Goal: Task Accomplishment & Management: Use online tool/utility

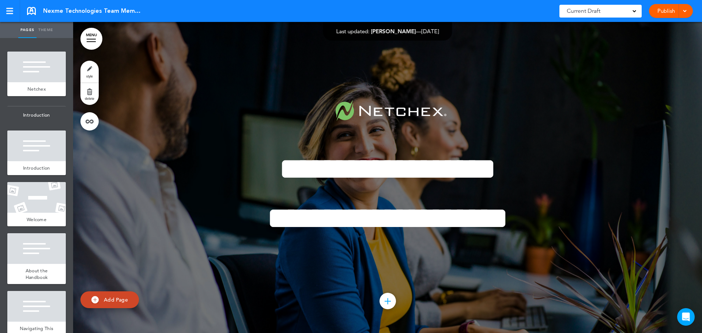
scroll to position [9692, 0]
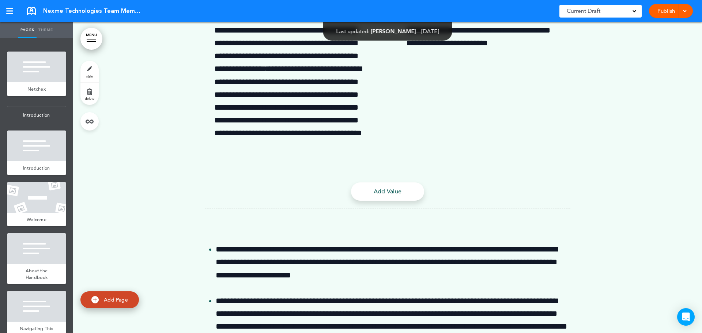
scroll to position [12032, 0]
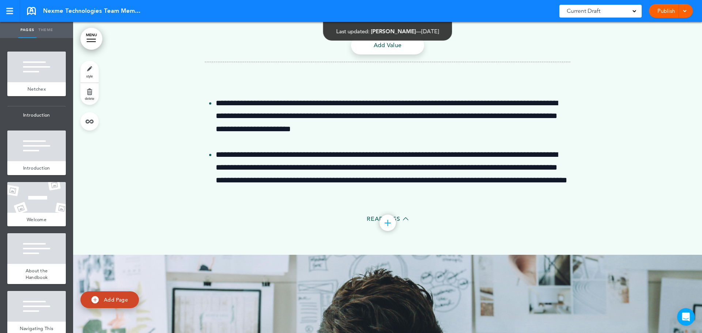
drag, startPoint x: 659, startPoint y: 223, endPoint x: 619, endPoint y: 230, distance: 40.5
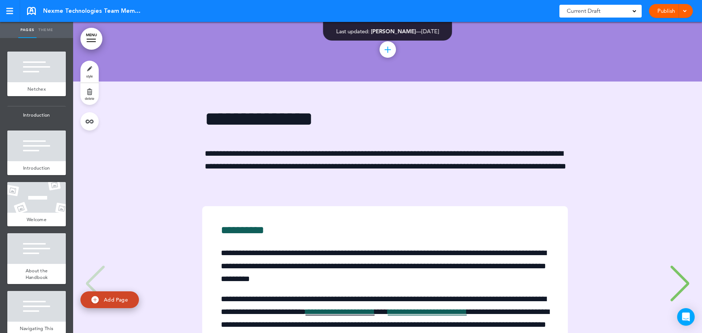
scroll to position [27320, 0]
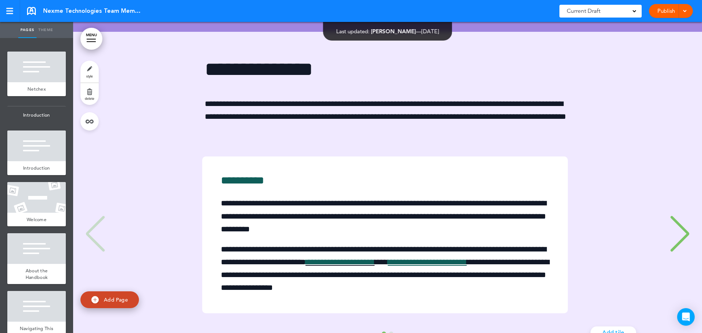
click at [116, 299] on span "Add Page" at bounding box center [116, 300] width 24 height 7
type input "********"
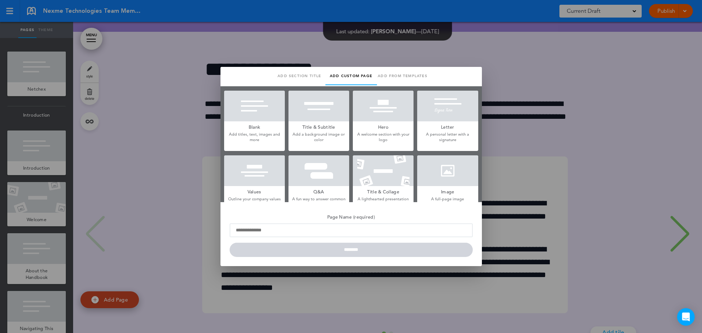
click at [267, 125] on h5 "Blank" at bounding box center [254, 126] width 61 height 10
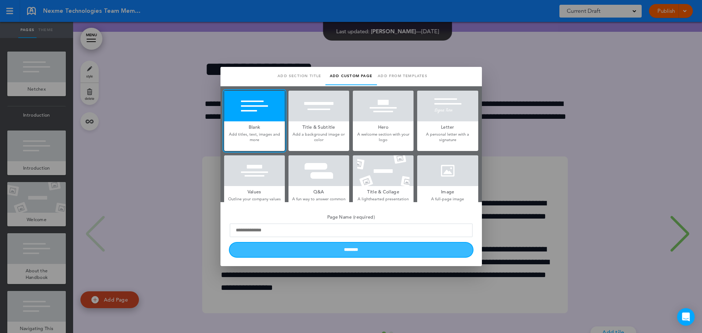
click at [370, 249] on input "********" at bounding box center [351, 250] width 243 height 14
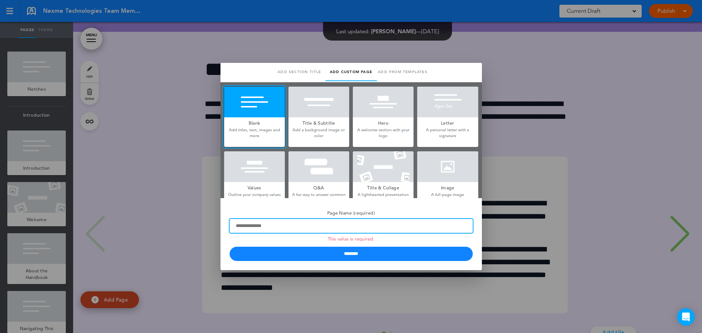
click at [295, 230] on input "Page Name (required) This value is required." at bounding box center [351, 226] width 243 height 14
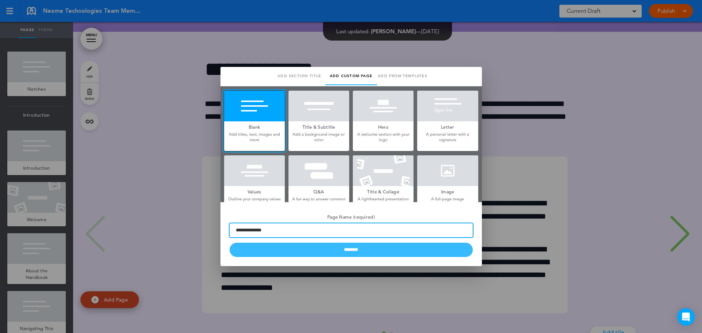
type input "**********"
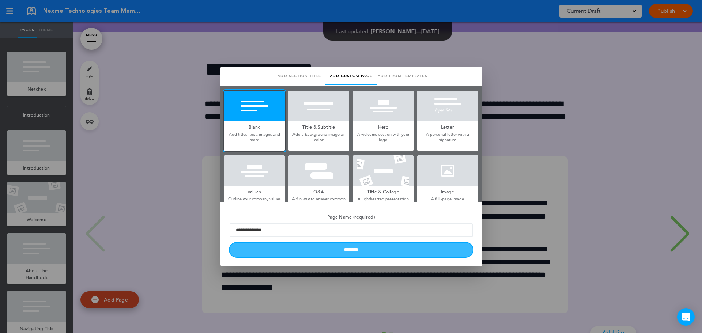
click at [354, 249] on input "********" at bounding box center [351, 250] width 243 height 14
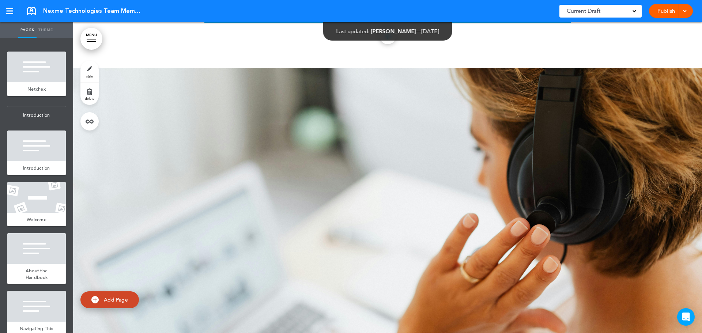
scroll to position [27868, 0]
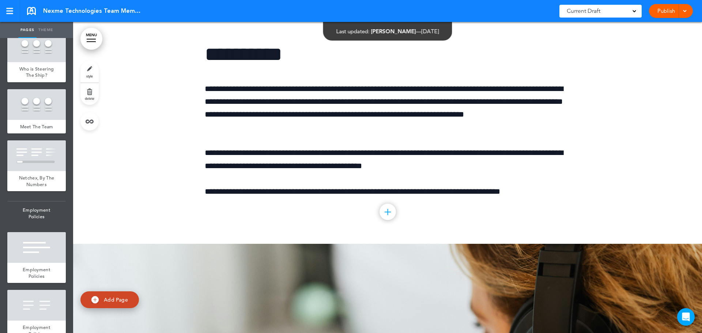
scroll to position [27539, 0]
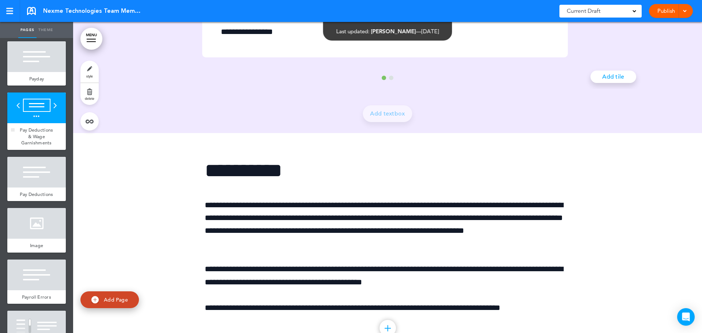
scroll to position [3915, 0]
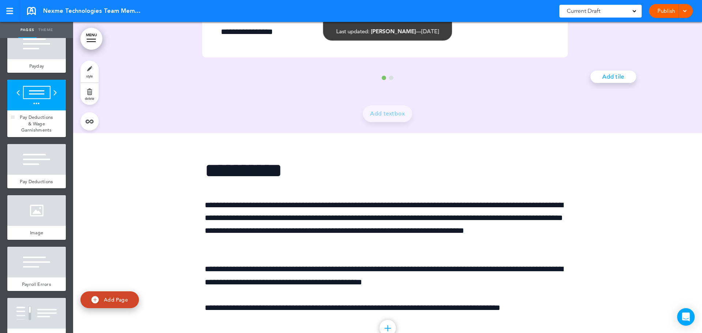
click at [43, 133] on span "Pay Deductions & Wage Garnishments" at bounding box center [36, 123] width 33 height 19
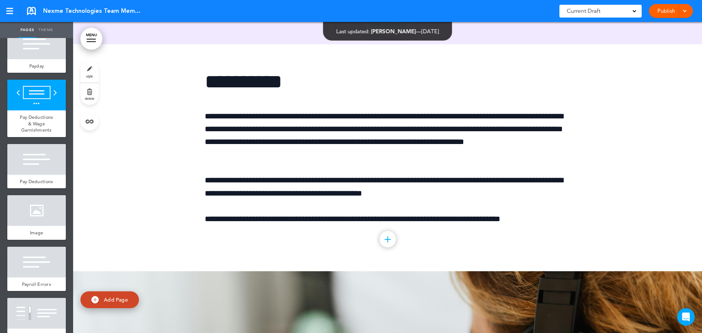
scroll to position [27774, 0]
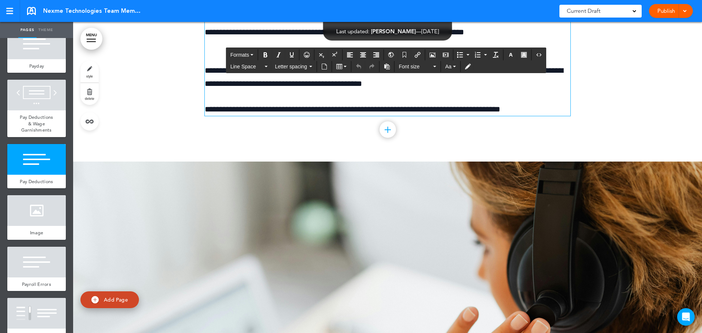
drag, startPoint x: 328, startPoint y: 198, endPoint x: 200, endPoint y: 195, distance: 128.0
click at [200, 162] on div "**********" at bounding box center [387, 48] width 629 height 227
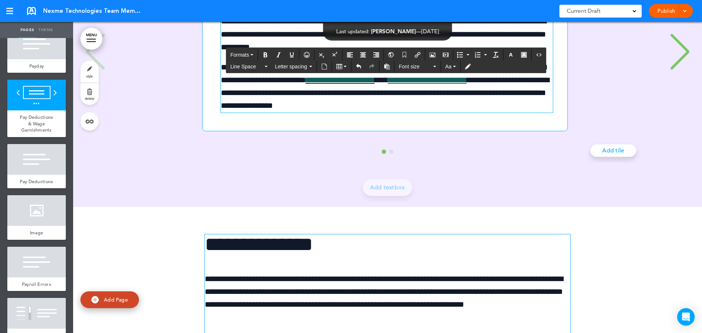
scroll to position [27445, 0]
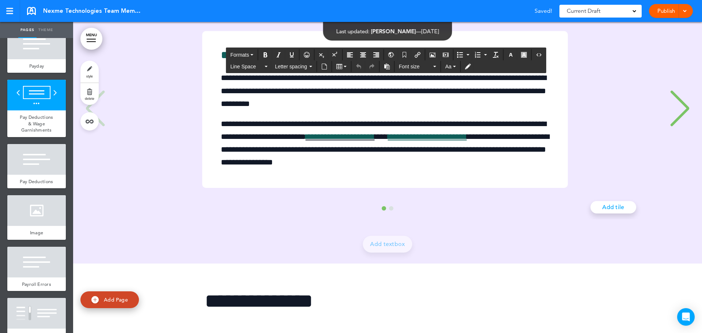
drag, startPoint x: 303, startPoint y: 231, endPoint x: 189, endPoint y: 207, distance: 115.8
click at [189, 207] on div "**********" at bounding box center [387, 84] width 614 height 357
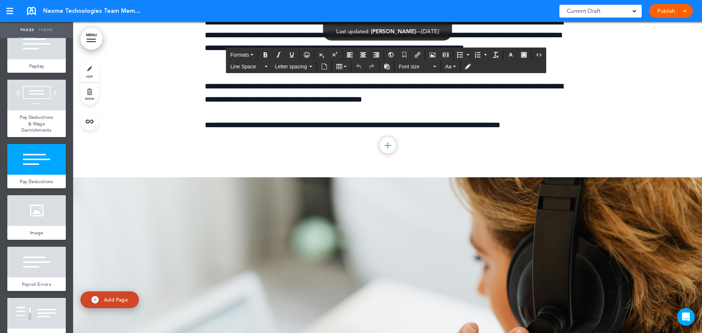
scroll to position [27848, 0]
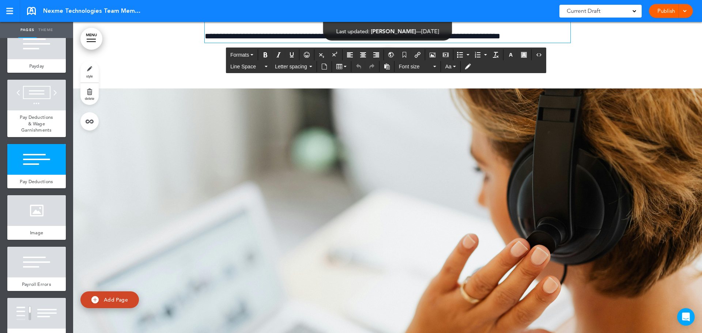
drag, startPoint x: 529, startPoint y: 265, endPoint x: 526, endPoint y: 260, distance: 6.1
click at [529, 43] on p "**********" at bounding box center [388, 36] width 366 height 13
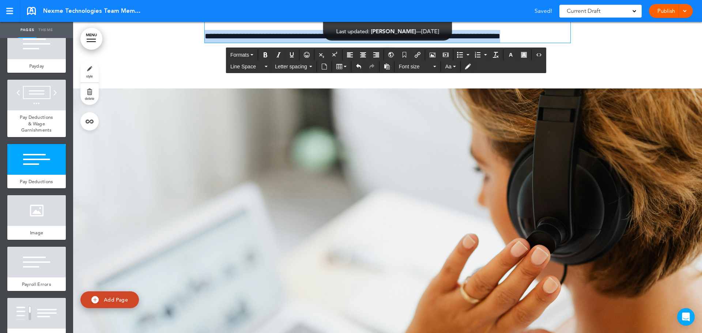
drag, startPoint x: 528, startPoint y: 263, endPoint x: 199, endPoint y: 163, distance: 344.7
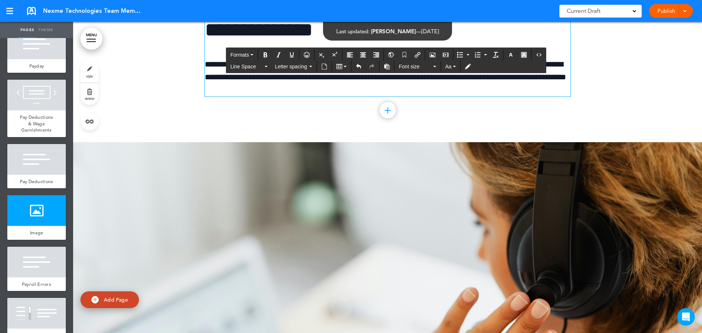
scroll to position [27592, 0]
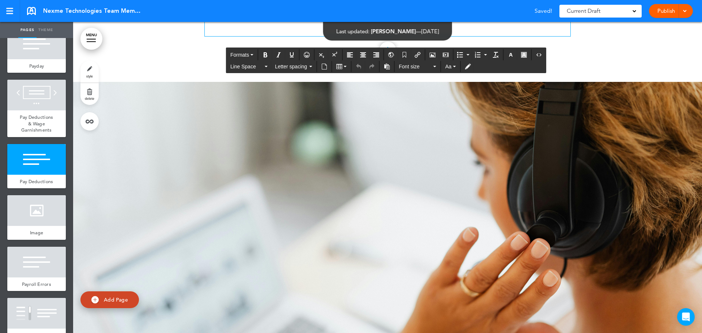
scroll to position [27848, 0]
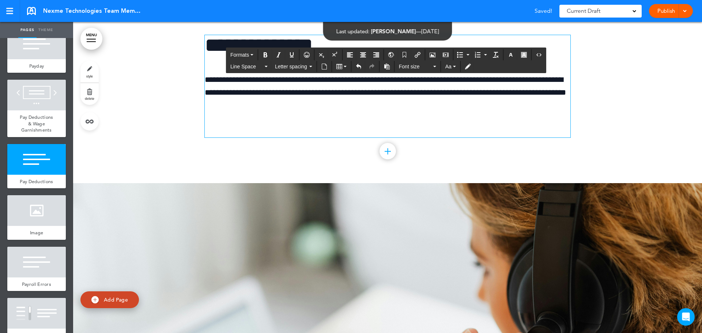
scroll to position [27628, 0]
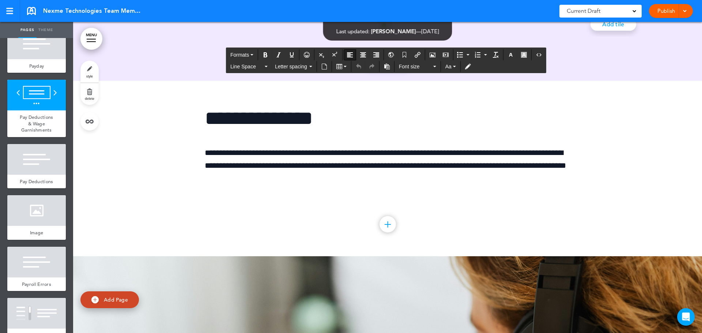
drag, startPoint x: 516, startPoint y: 206, endPoint x: 198, endPoint y: 123, distance: 329.2
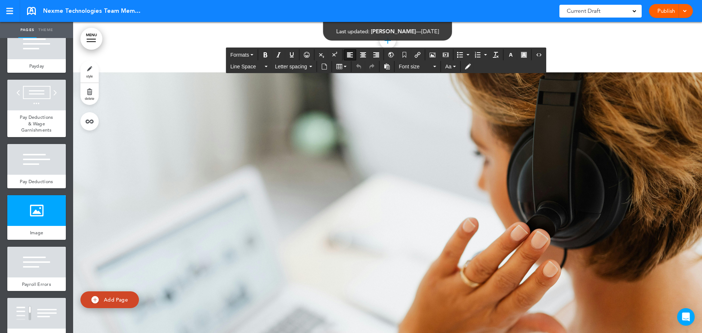
scroll to position [27848, 0]
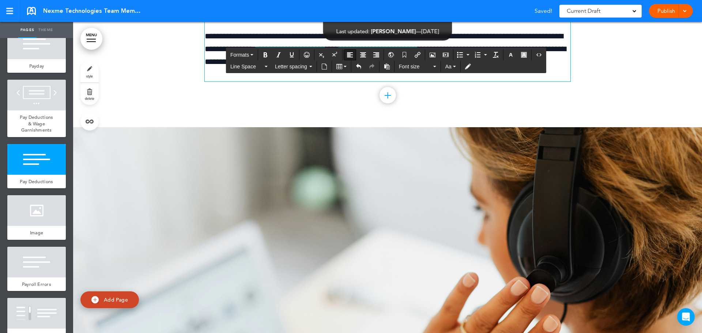
drag, startPoint x: 695, startPoint y: 177, endPoint x: 652, endPoint y: 179, distance: 42.9
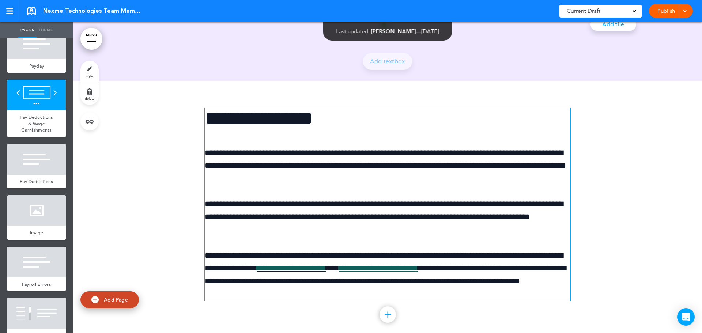
scroll to position [27592, 0]
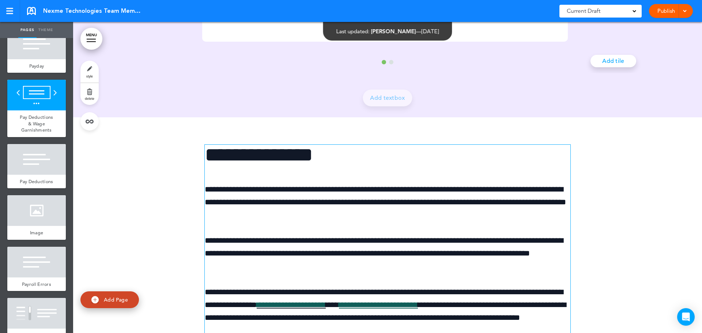
click at [90, 96] on link "delete" at bounding box center [89, 94] width 18 height 22
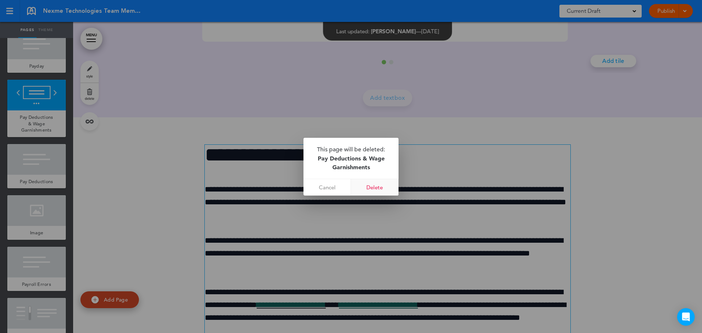
click at [378, 188] on link "Delete" at bounding box center [375, 187] width 48 height 16
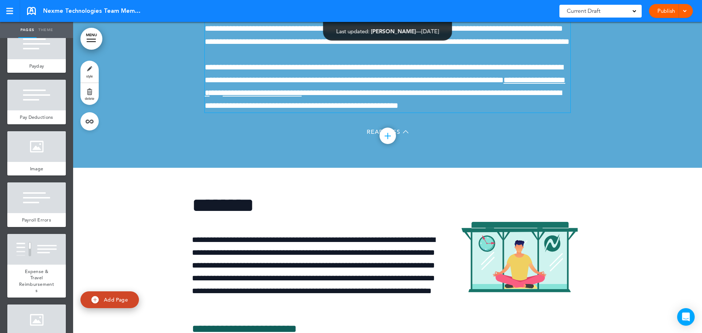
scroll to position [29237, 0]
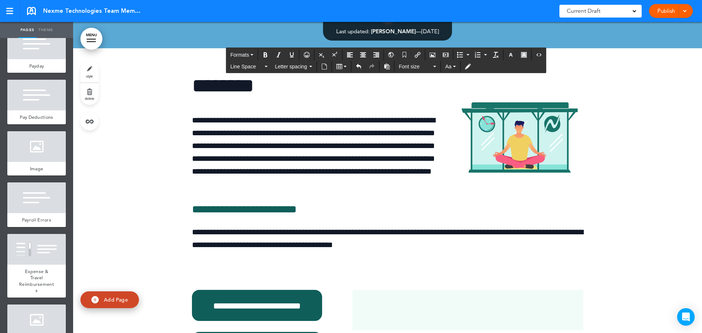
scroll to position [29310, 0]
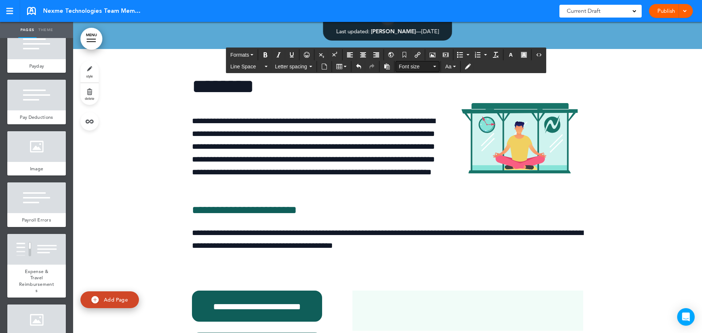
scroll to position [29311, 0]
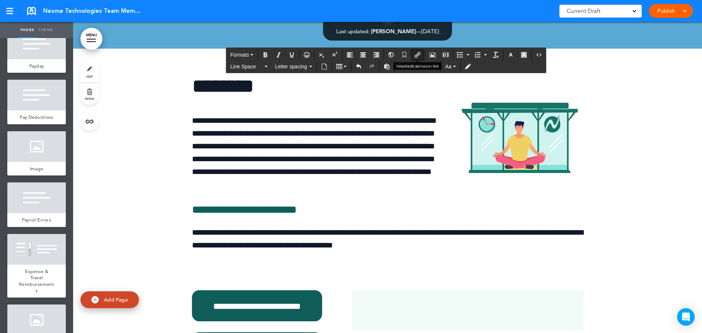
click at [416, 54] on icon "Insert/edit airmason link" at bounding box center [418, 55] width 6 height 6
type input "**********"
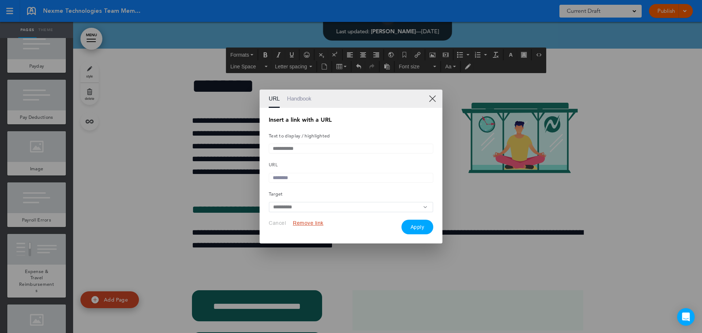
click at [311, 148] on input "**********" at bounding box center [351, 149] width 165 height 10
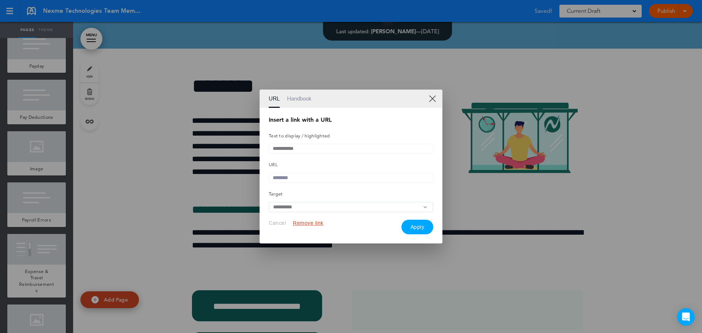
click at [317, 176] on input "text" at bounding box center [351, 178] width 165 height 10
paste input "**********"
type input "**********"
click at [422, 230] on button "Apply" at bounding box center [418, 227] width 32 height 15
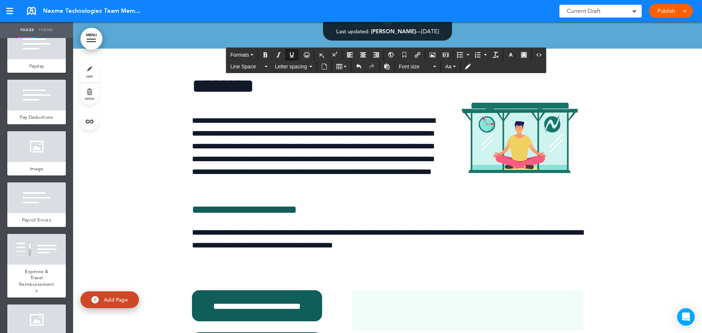
drag, startPoint x: 595, startPoint y: 215, endPoint x: 588, endPoint y: 215, distance: 7.0
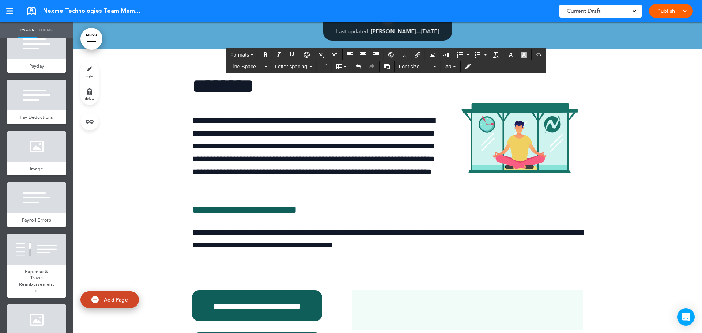
scroll to position [29311, 0]
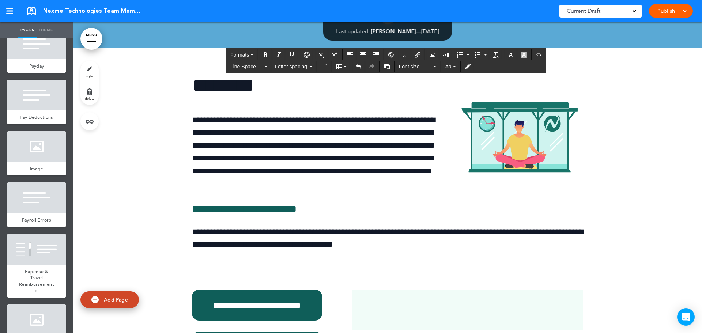
drag, startPoint x: 544, startPoint y: 206, endPoint x: 488, endPoint y: 207, distance: 56.0
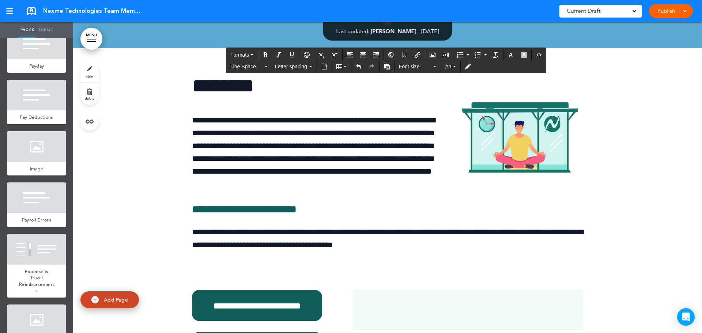
scroll to position [29312, 0]
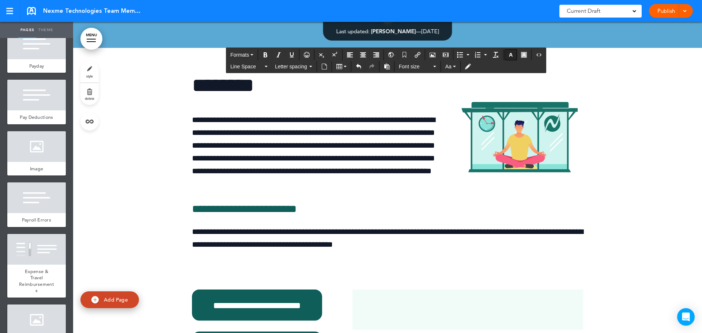
click at [513, 56] on icon "button" at bounding box center [511, 55] width 6 height 6
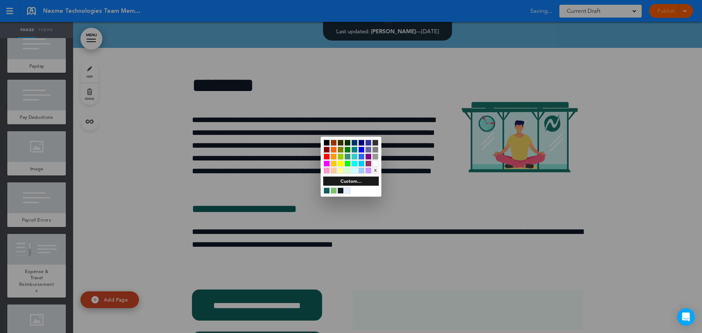
click at [377, 162] on div at bounding box center [375, 164] width 6 height 6
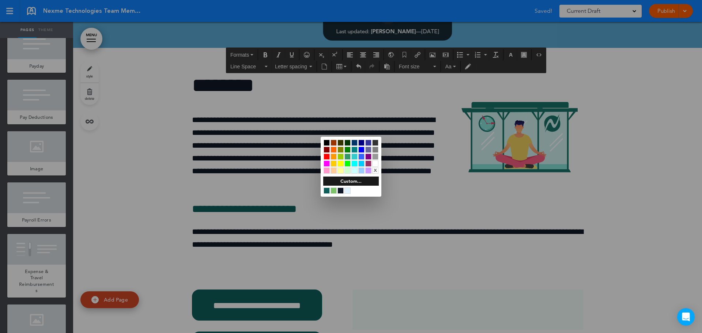
click at [495, 245] on div at bounding box center [351, 166] width 702 height 333
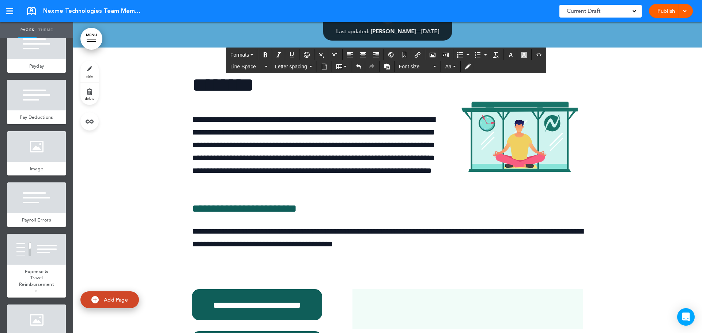
drag, startPoint x: 483, startPoint y: 206, endPoint x: 547, endPoint y: 200, distance: 64.3
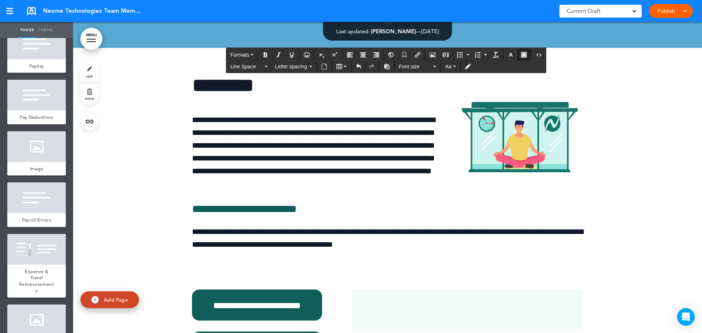
scroll to position [29312, 0]
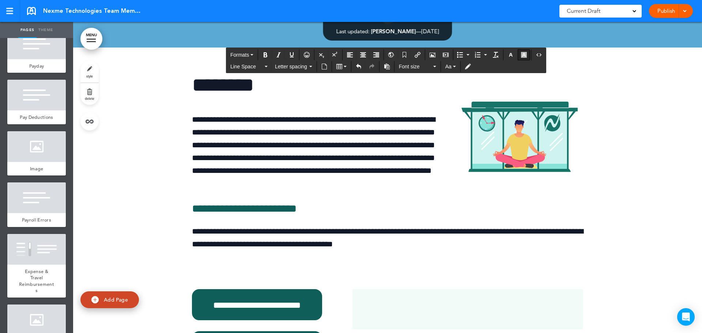
click at [523, 56] on icon "button" at bounding box center [524, 55] width 6 height 6
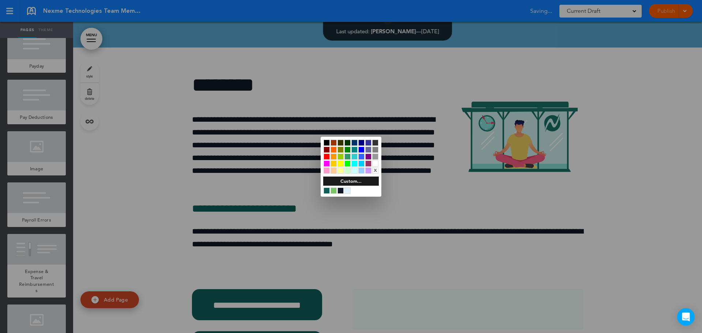
click at [376, 162] on div at bounding box center [375, 164] width 6 height 6
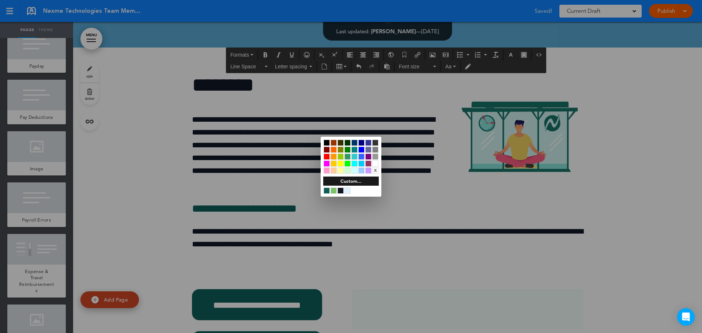
click at [361, 181] on div "Custom..." at bounding box center [351, 181] width 56 height 9
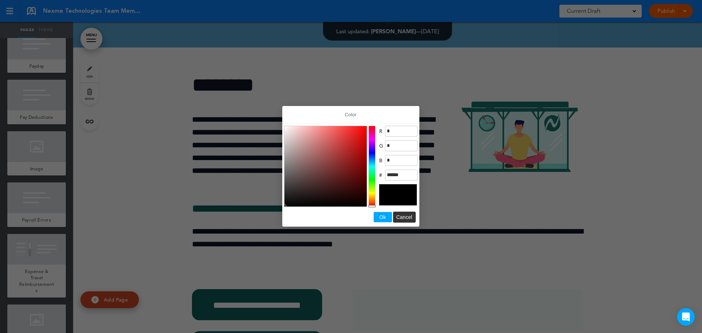
click at [503, 248] on div at bounding box center [351, 166] width 702 height 333
click at [402, 218] on span "Cancel" at bounding box center [404, 217] width 16 height 6
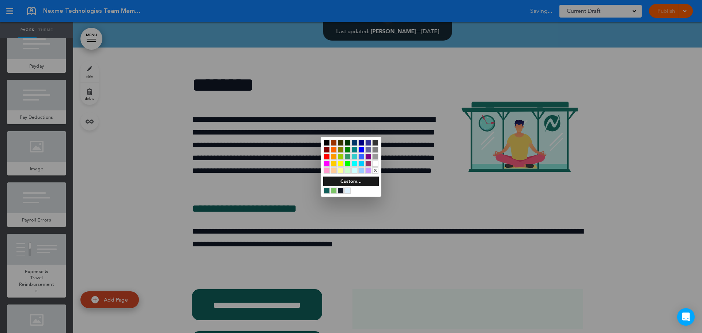
click at [523, 242] on div at bounding box center [351, 166] width 702 height 333
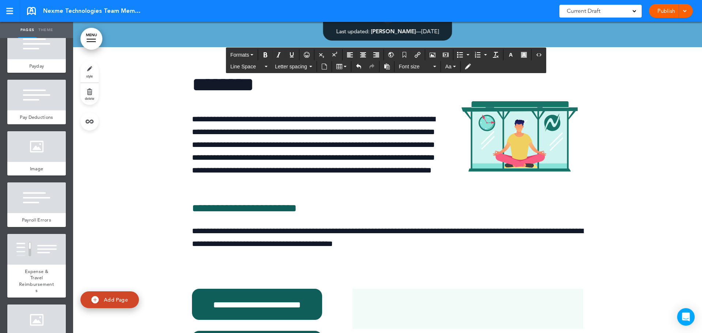
drag, startPoint x: 481, startPoint y: 204, endPoint x: 545, endPoint y: 206, distance: 63.6
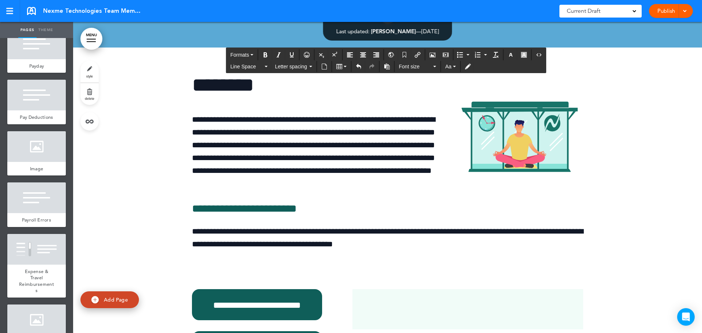
scroll to position [29312, 0]
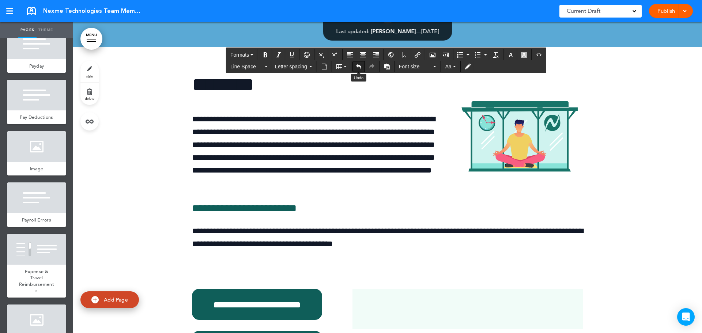
scroll to position [29313, 0]
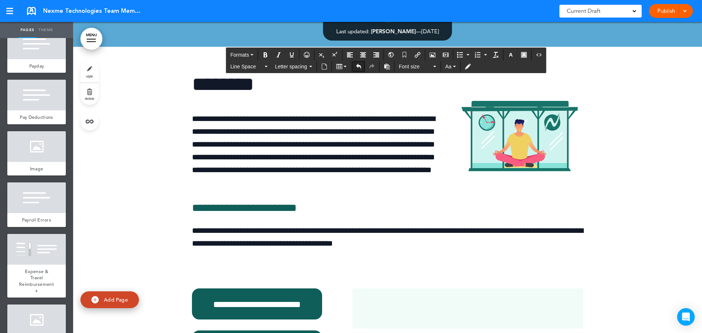
click at [357, 67] on icon "Undo" at bounding box center [359, 67] width 6 height 6
click at [548, 19] on div "Read Less" at bounding box center [388, 11] width 366 height 15
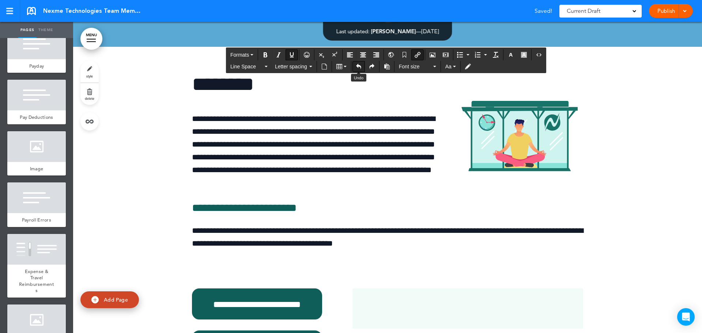
scroll to position [29313, 0]
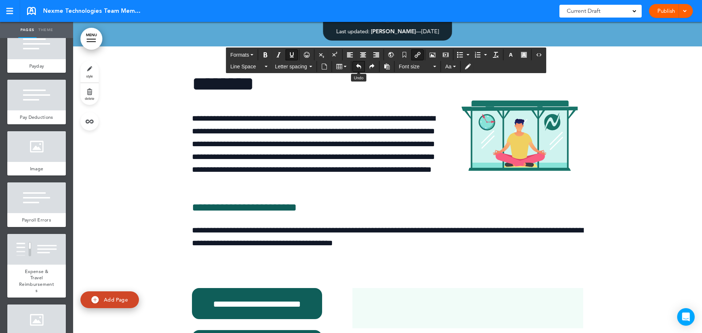
click at [356, 67] on icon "Undo" at bounding box center [359, 67] width 6 height 6
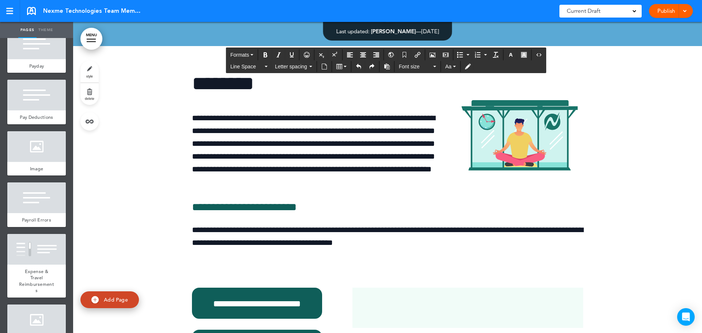
drag, startPoint x: 552, startPoint y: 201, endPoint x: 482, endPoint y: 207, distance: 69.7
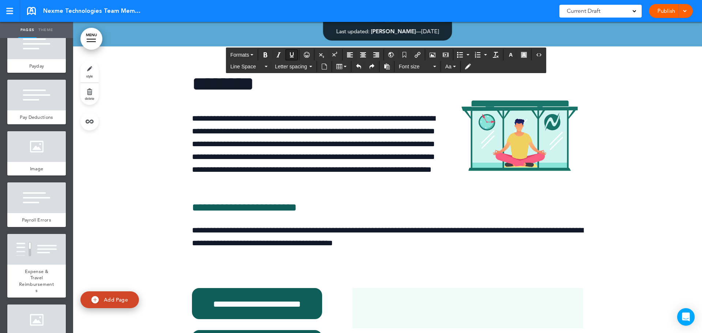
scroll to position [29313, 0]
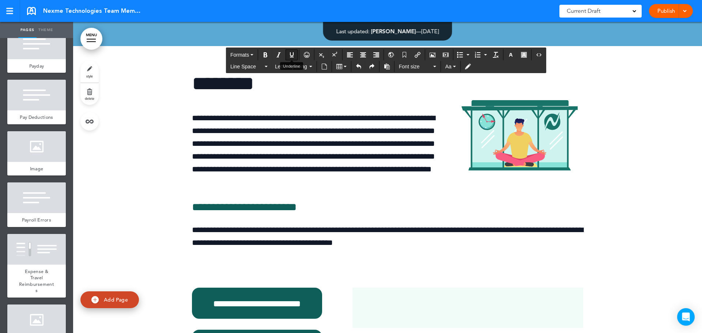
click at [294, 55] on icon "Underline" at bounding box center [292, 55] width 6 height 6
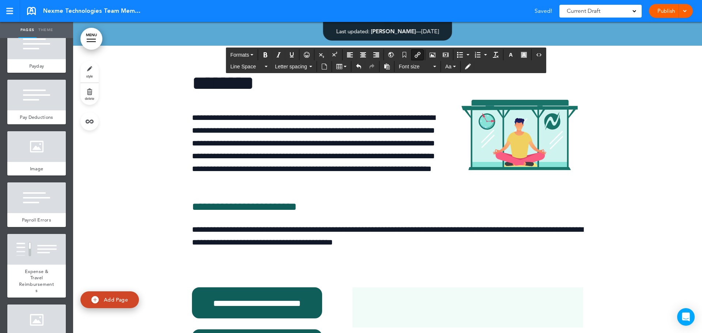
drag, startPoint x: 539, startPoint y: 204, endPoint x: 496, endPoint y: 210, distance: 43.5
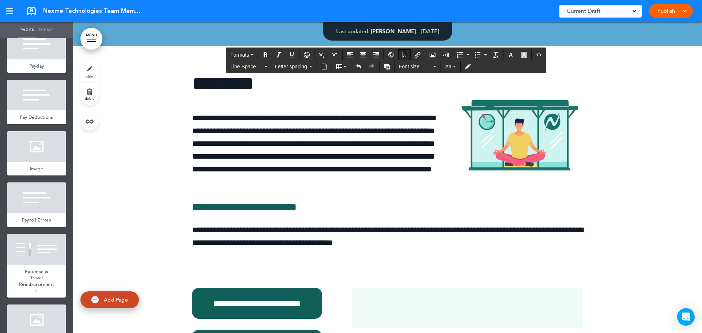
scroll to position [29314, 0]
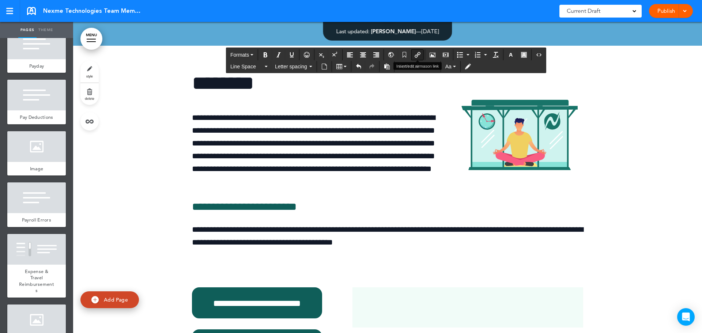
click at [418, 53] on icon "Insert/edit airmason link" at bounding box center [418, 55] width 6 height 6
type input "**********"
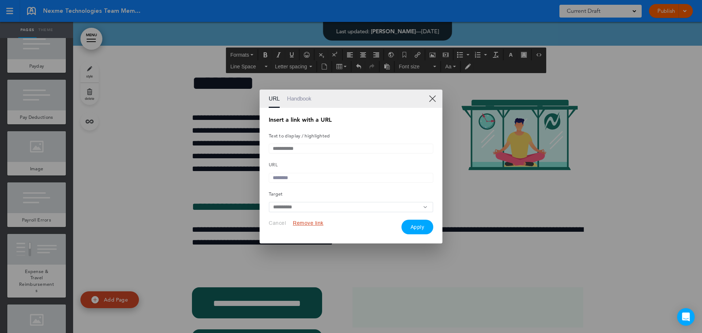
click at [296, 181] on input "text" at bounding box center [351, 178] width 165 height 10
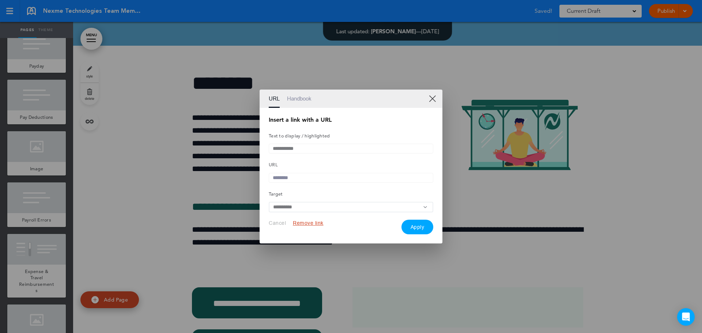
paste input "**********"
type input "**********"
click at [425, 228] on button "Apply" at bounding box center [418, 227] width 32 height 15
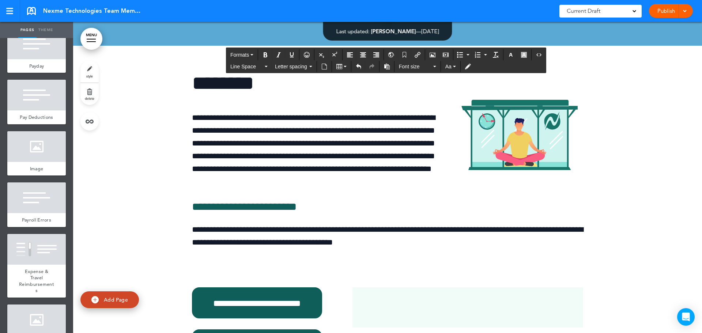
scroll to position [29314, 0]
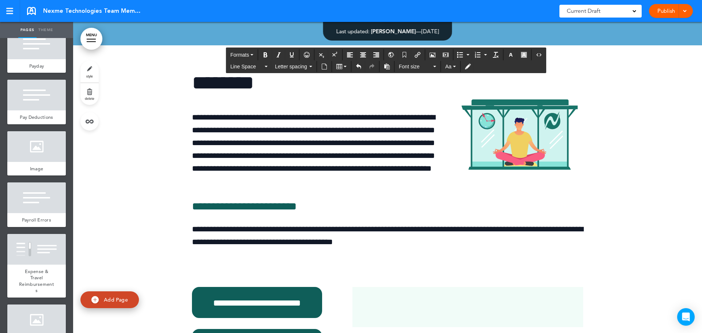
click at [566, 18] on div "Read Less" at bounding box center [388, 10] width 366 height 15
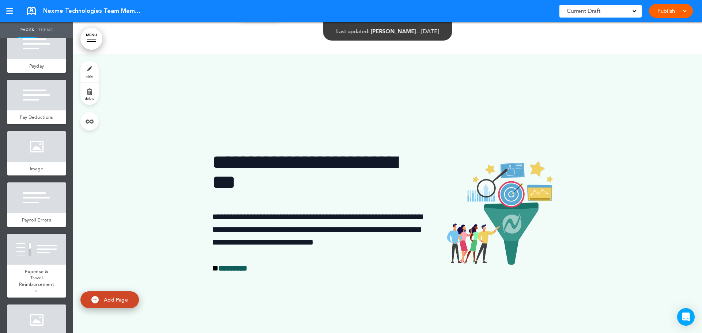
scroll to position [29716, 0]
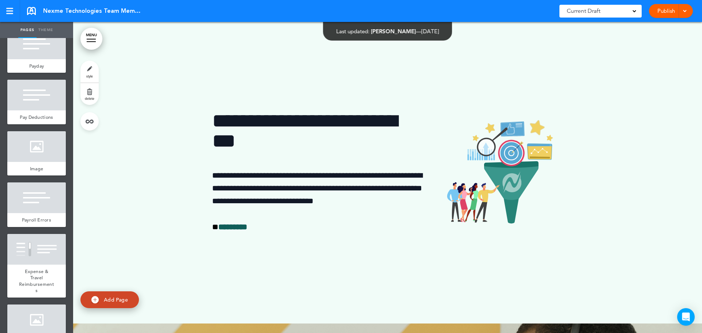
click at [508, 274] on div at bounding box center [387, 167] width 629 height 311
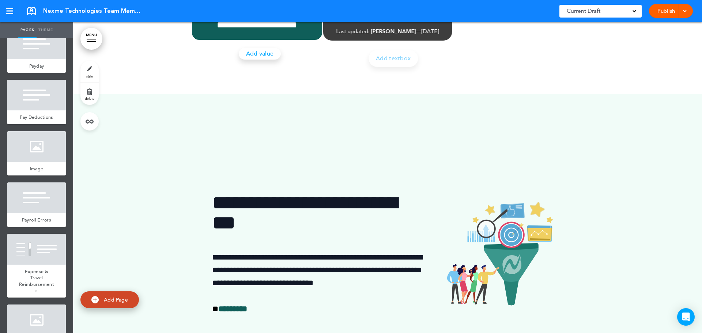
scroll to position [29570, 0]
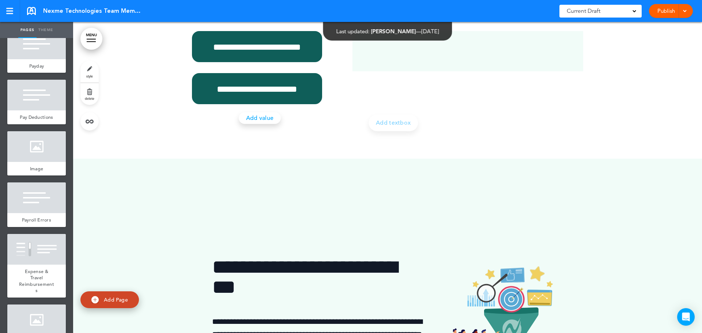
click at [107, 300] on span "Add Page" at bounding box center [116, 300] width 24 height 7
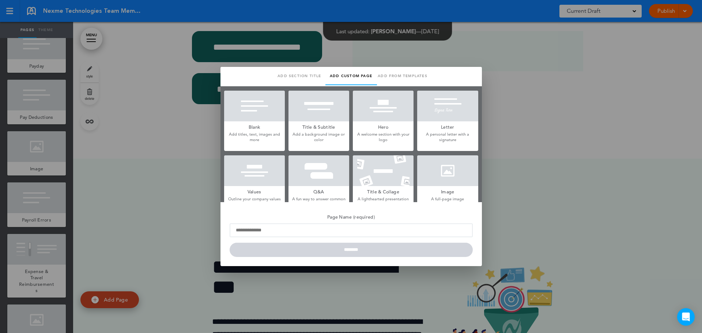
click at [246, 122] on h5 "Blank" at bounding box center [254, 126] width 61 height 10
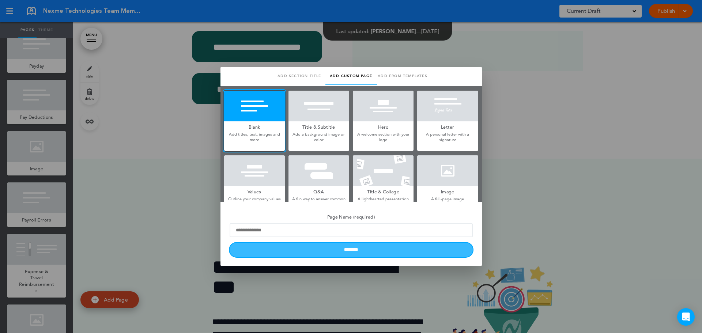
click at [368, 250] on input "********" at bounding box center [351, 250] width 243 height 14
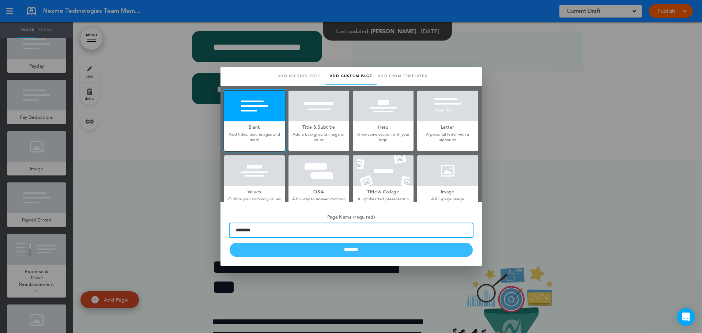
type input "********"
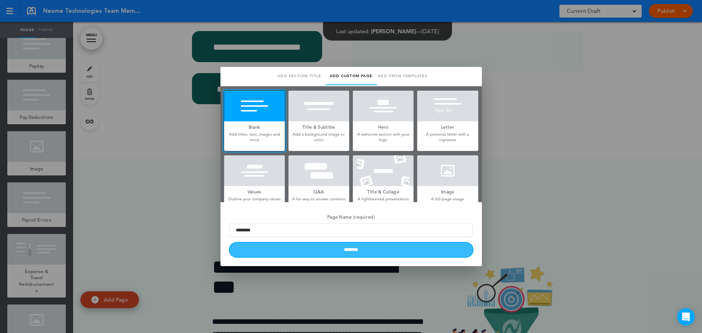
click at [375, 256] on input "********" at bounding box center [351, 250] width 243 height 14
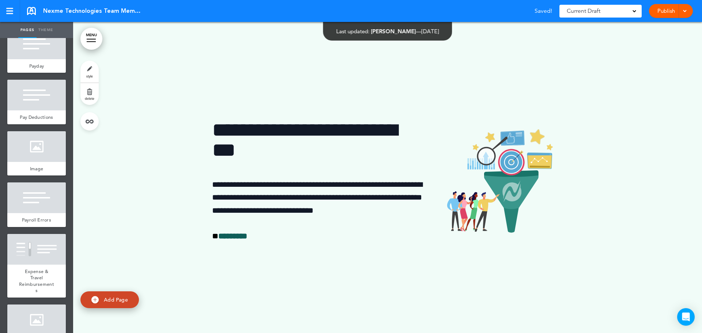
scroll to position [29936, 0]
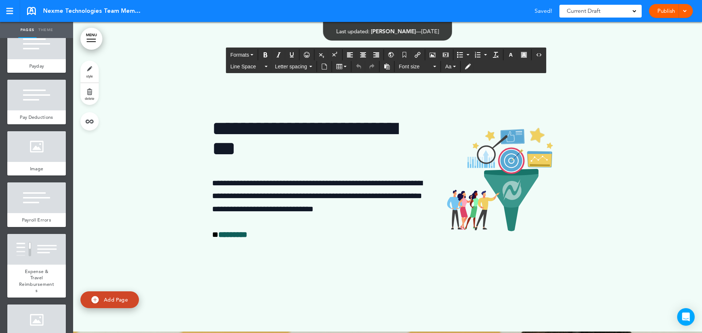
drag, startPoint x: 335, startPoint y: 83, endPoint x: 199, endPoint y: 95, distance: 137.3
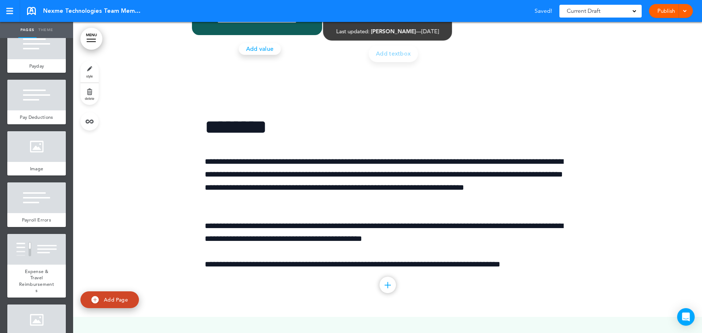
scroll to position [29570, 0]
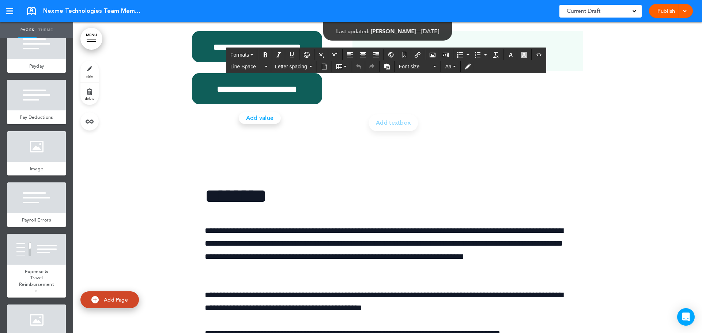
drag, startPoint x: 421, startPoint y: 248, endPoint x: 187, endPoint y: 121, distance: 266.6
copy div "**********"
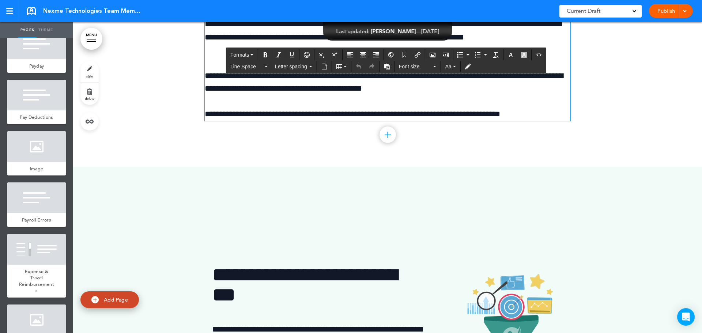
scroll to position [29936, 0]
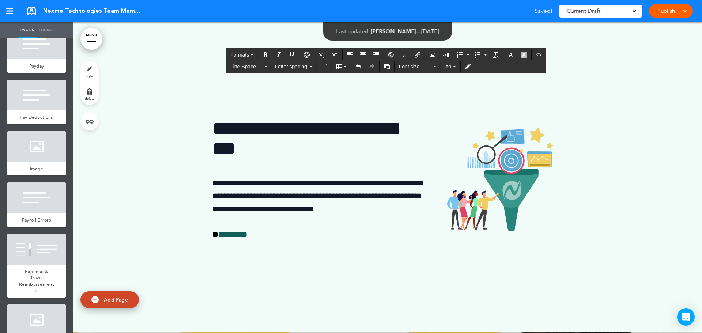
drag, startPoint x: 534, startPoint y: 224, endPoint x: 189, endPoint y: 120, distance: 359.7
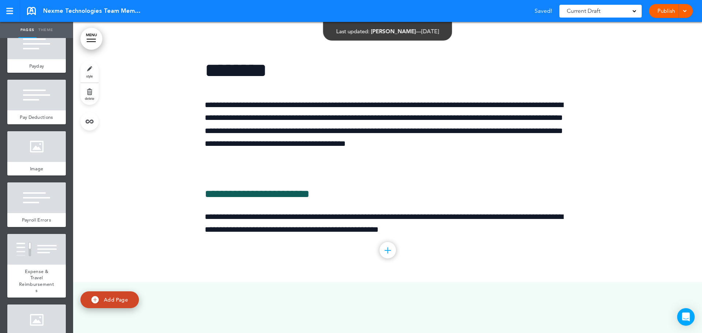
scroll to position [29607, 0]
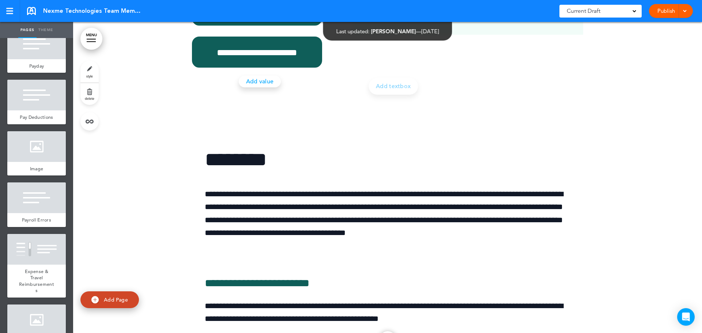
click at [91, 97] on span "delete" at bounding box center [90, 98] width 10 height 4
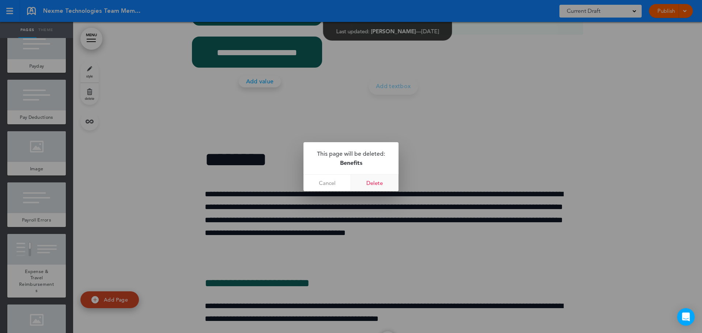
click at [383, 181] on link "Delete" at bounding box center [375, 183] width 48 height 16
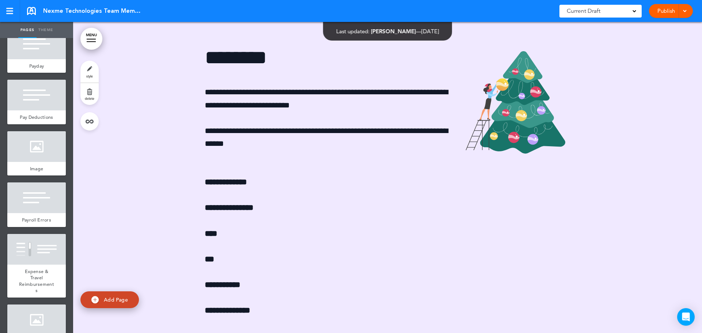
scroll to position [31252, 0]
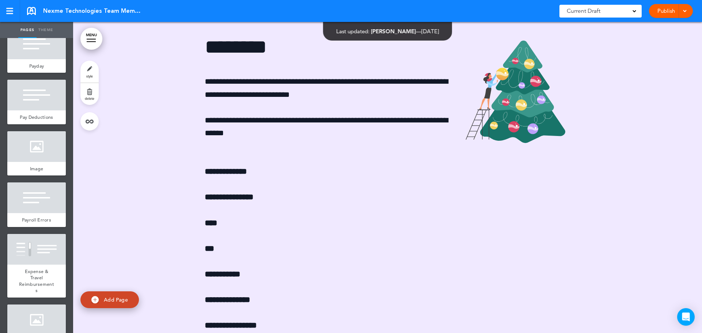
click at [114, 300] on span "Add Page" at bounding box center [116, 300] width 24 height 7
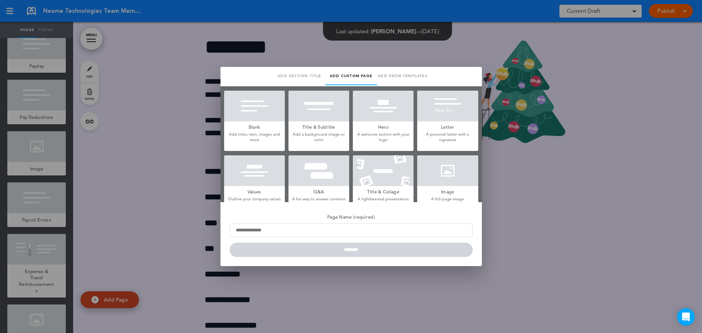
click at [265, 140] on p "Add titles, text, images and more" at bounding box center [254, 137] width 61 height 11
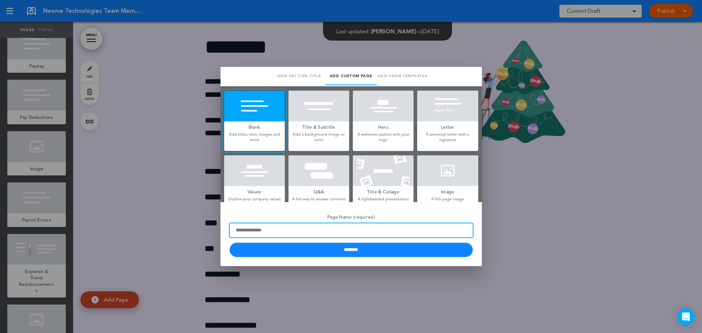
click at [363, 226] on input "Page Name (required)" at bounding box center [351, 230] width 243 height 14
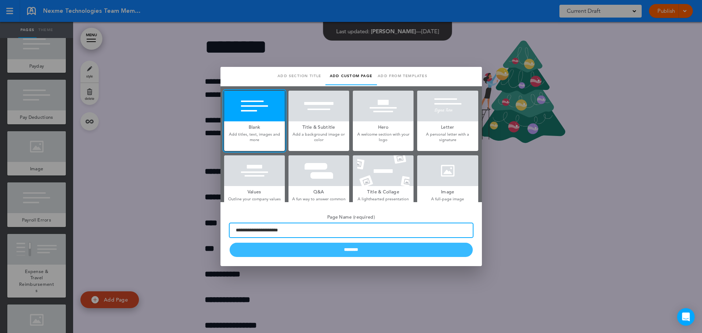
type input "**********"
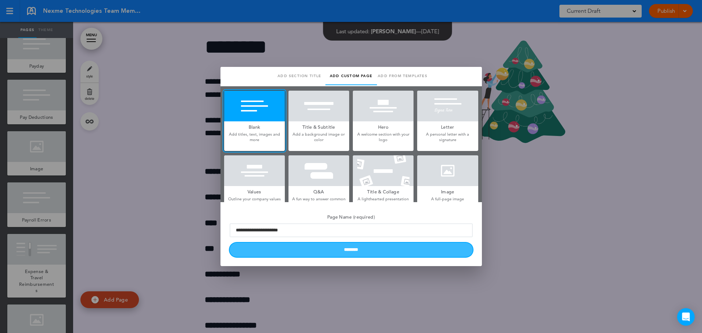
click at [358, 255] on input "********" at bounding box center [351, 250] width 243 height 14
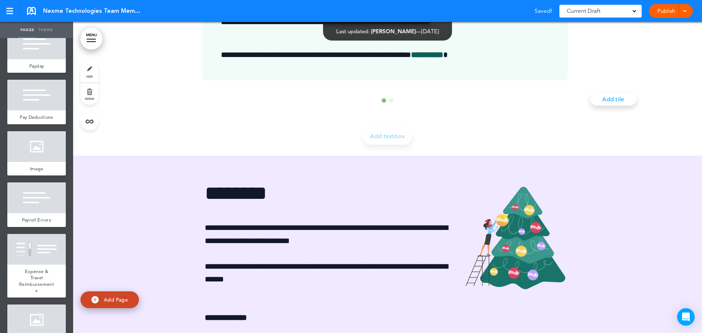
scroll to position [30996, 0]
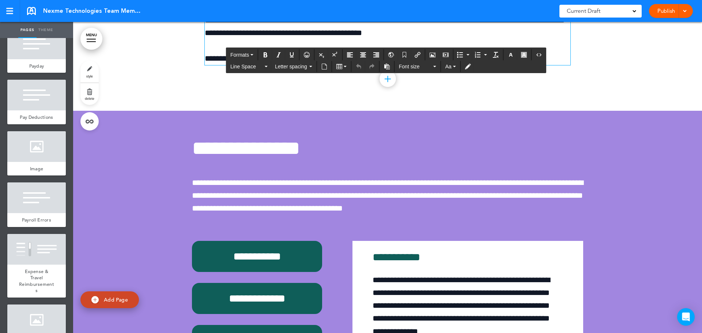
scroll to position [32131, 0]
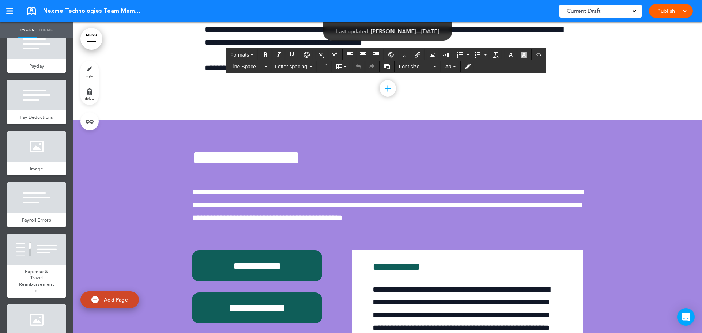
click at [155, 120] on div at bounding box center [387, 6] width 629 height 227
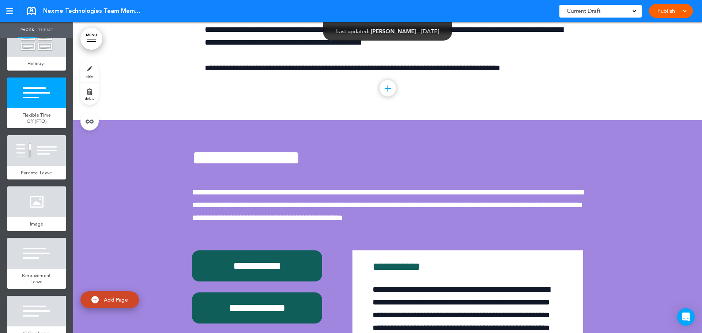
scroll to position [4683, 0]
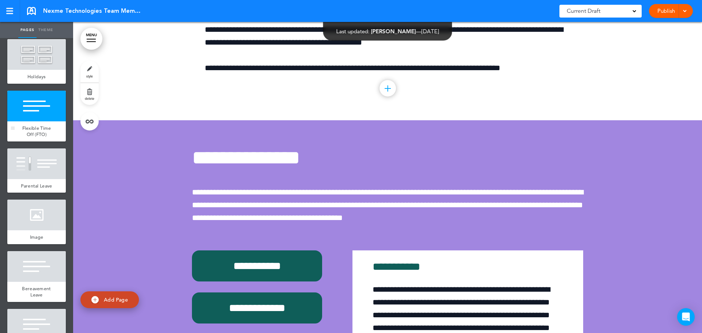
click at [31, 121] on div at bounding box center [36, 106] width 59 height 31
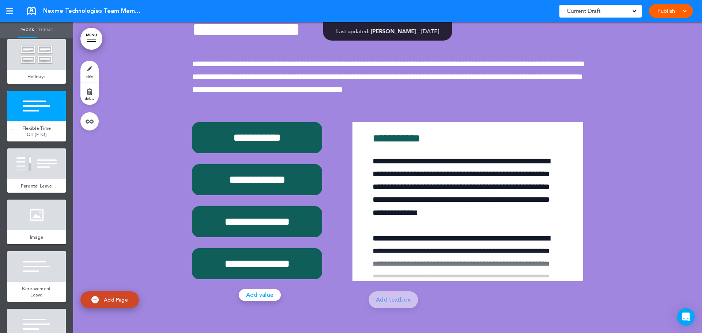
scroll to position [32260, 0]
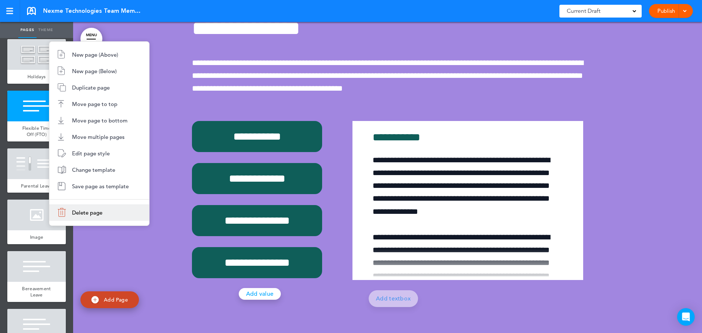
click at [98, 217] on li "Delete page" at bounding box center [99, 212] width 100 height 16
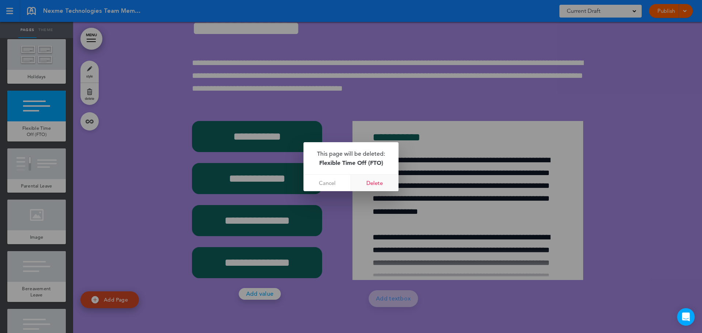
click at [379, 182] on link "Delete" at bounding box center [375, 183] width 48 height 16
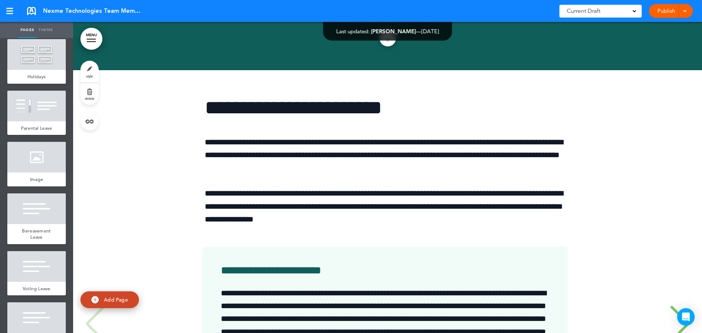
scroll to position [30899, 0]
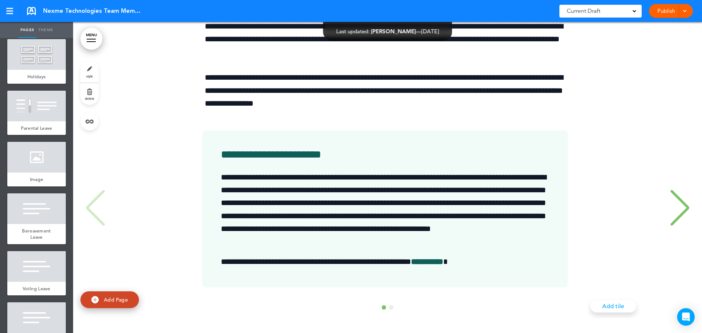
click at [126, 243] on div "**********" at bounding box center [387, 158] width 614 height 409
click at [50, 33] on div "Paid Time Off (PTO) & Flexible Time Off (FTO)" at bounding box center [36, 19] width 59 height 27
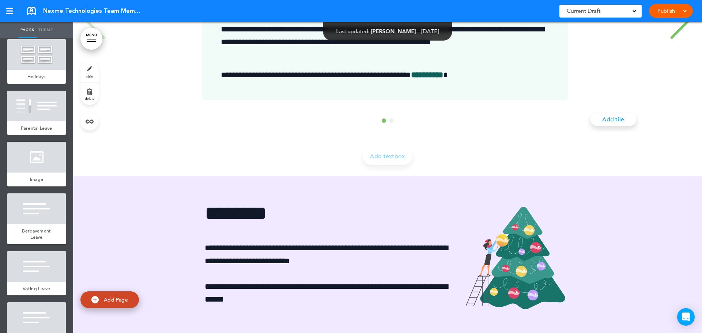
scroll to position [31090, 0]
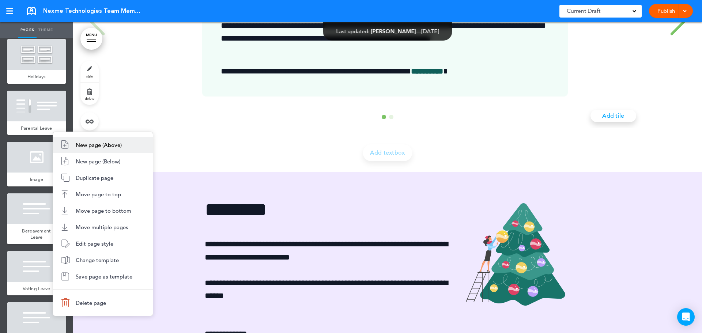
click at [119, 144] on span "New page (Above)" at bounding box center [99, 145] width 46 height 7
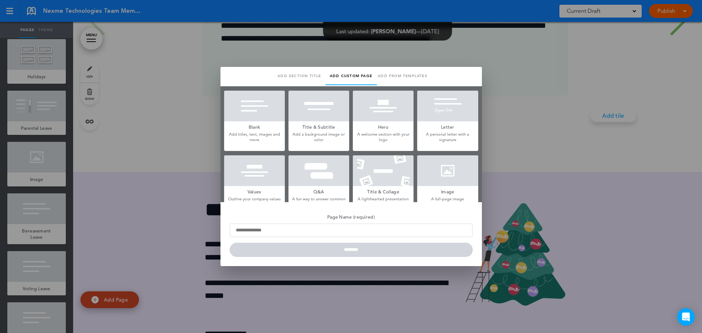
click at [271, 125] on h5 "Blank" at bounding box center [254, 126] width 61 height 10
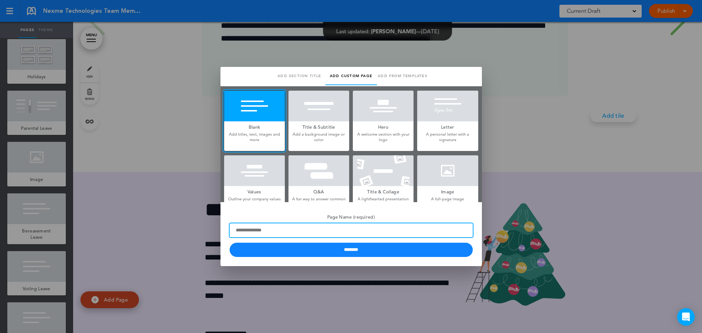
click at [323, 233] on input "Page Name (required)" at bounding box center [351, 230] width 243 height 14
type input "**********"
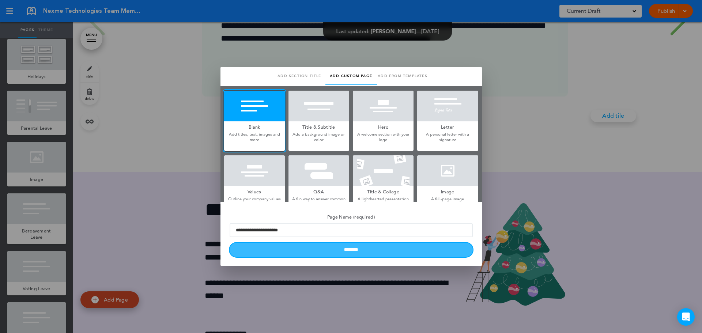
click at [370, 249] on input "********" at bounding box center [351, 250] width 243 height 14
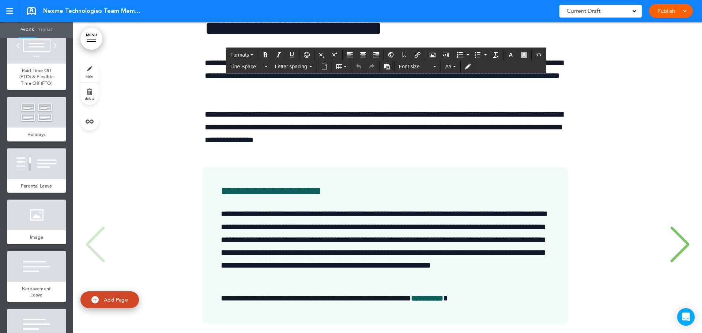
drag, startPoint x: 533, startPoint y: 200, endPoint x: 174, endPoint y: 86, distance: 376.4
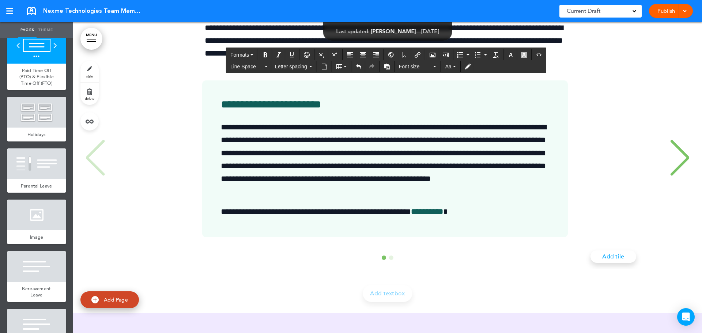
scroll to position [31126, 0]
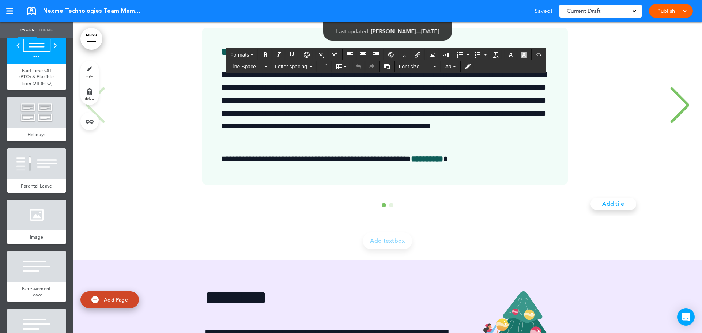
drag, startPoint x: 335, startPoint y: 261, endPoint x: 172, endPoint y: 178, distance: 183.4
click at [172, 178] on div "**********" at bounding box center [387, 56] width 614 height 409
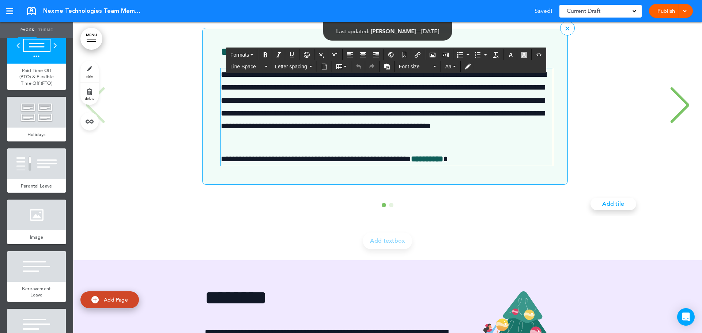
copy div "**********"
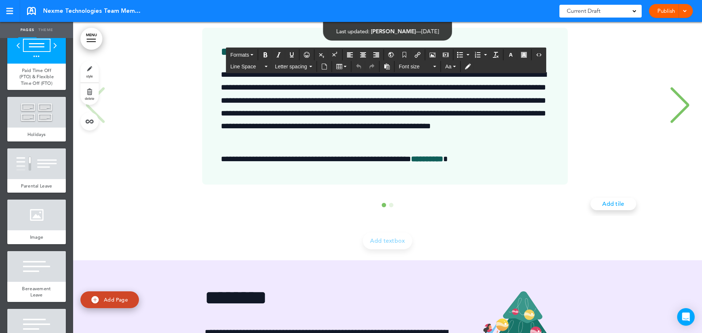
scroll to position [31017, 0]
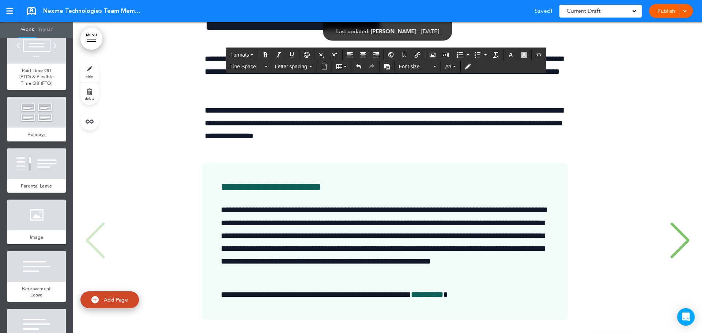
paste div
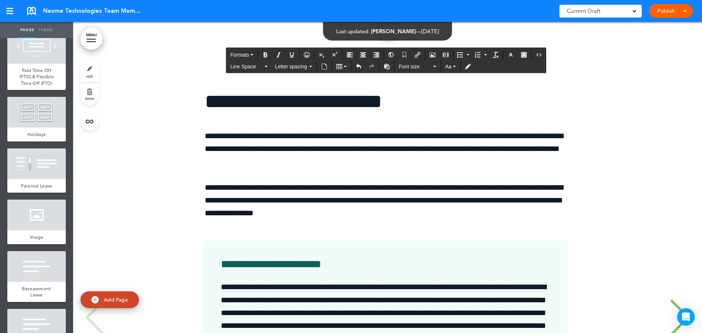
drag, startPoint x: 327, startPoint y: 139, endPoint x: 201, endPoint y: 131, distance: 126.8
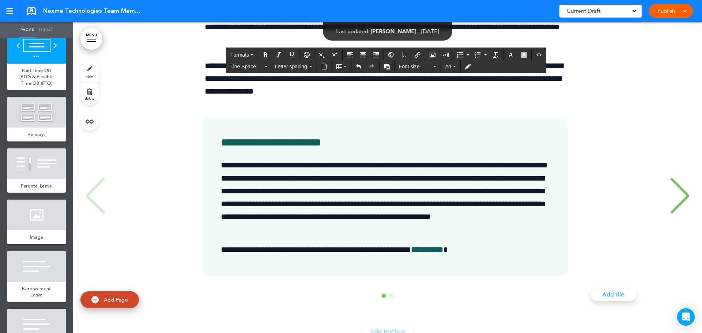
scroll to position [31236, 0]
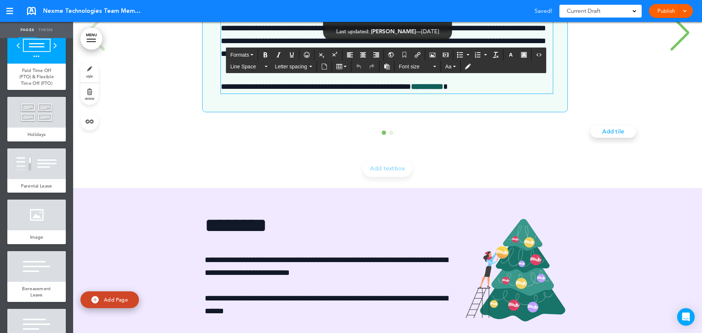
scroll to position [31419, 0]
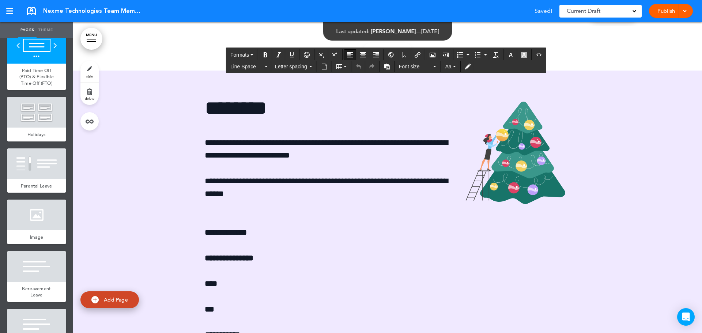
drag, startPoint x: 469, startPoint y: 228, endPoint x: 212, endPoint y: 142, distance: 271.4
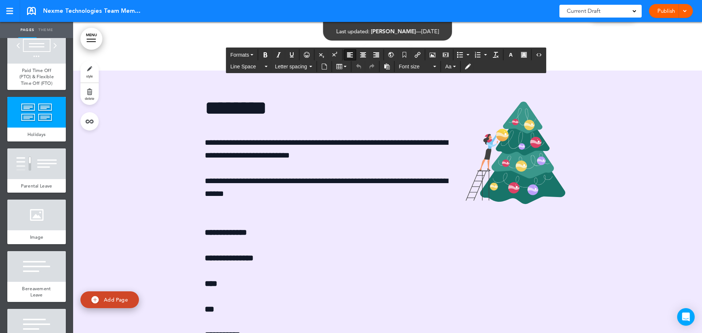
copy div "**********"
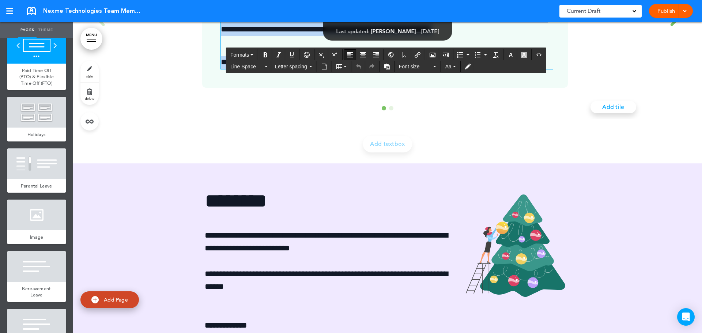
scroll to position [31273, 0]
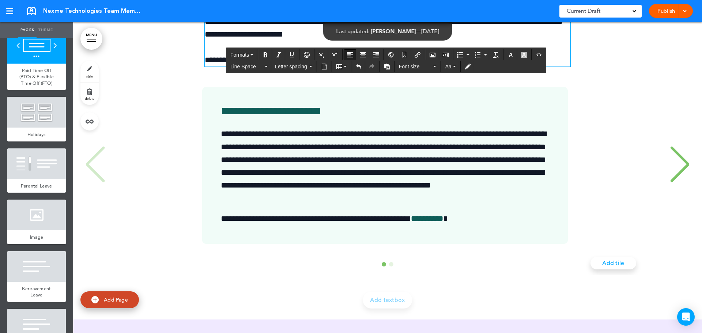
click at [659, 257] on div "**********" at bounding box center [387, 64] width 614 height 512
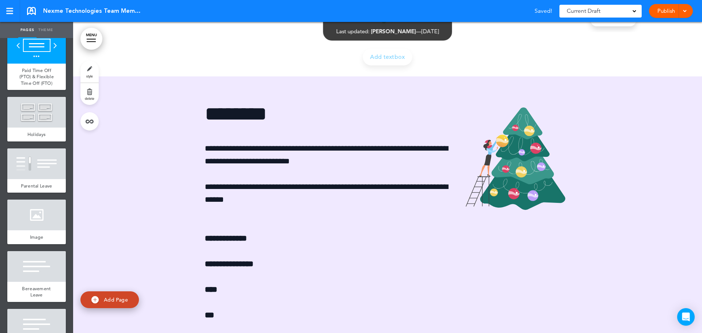
scroll to position [31529, 0]
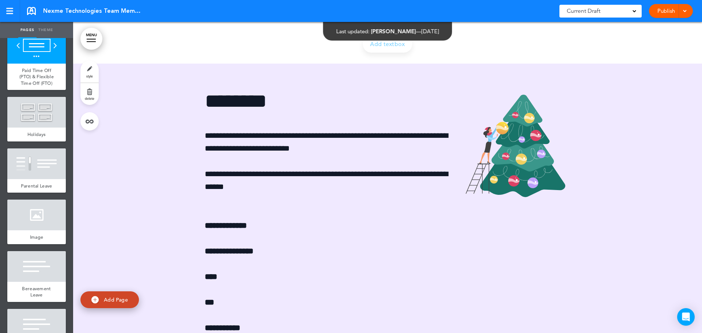
click at [85, 96] on link "delete" at bounding box center [89, 94] width 18 height 22
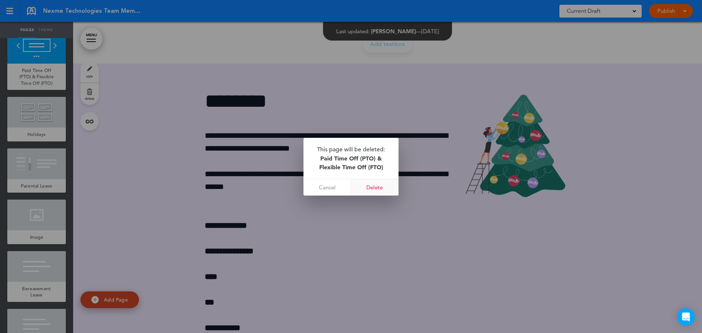
click at [380, 188] on link "Delete" at bounding box center [375, 187] width 48 height 16
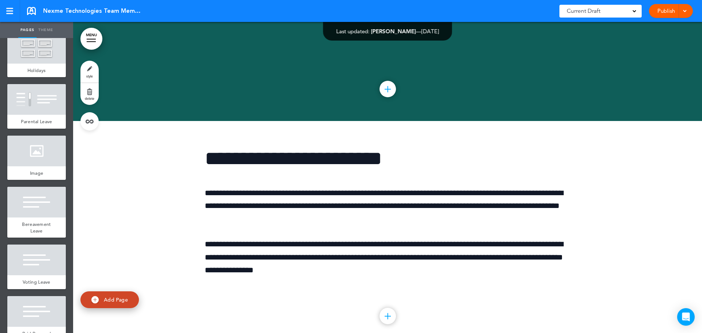
scroll to position [30688, 0]
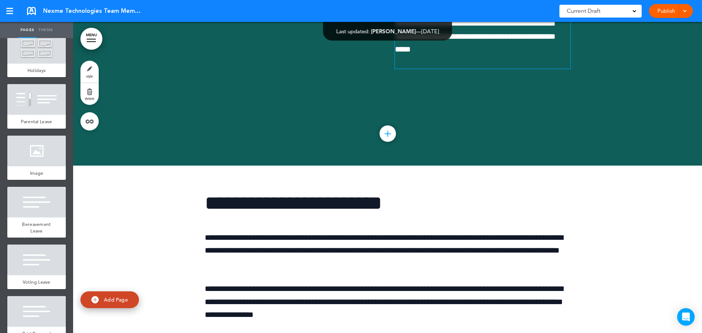
click at [493, 53] on span "**********" at bounding box center [475, 30] width 161 height 47
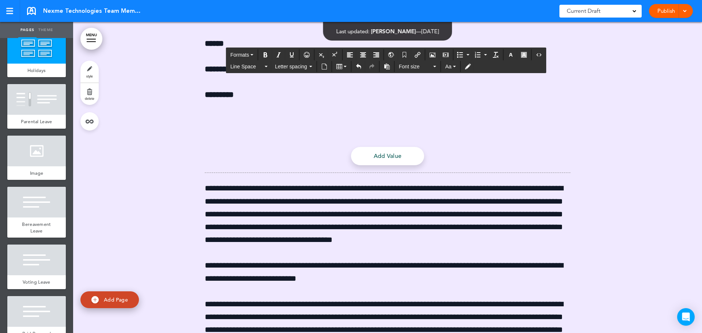
scroll to position [31536, 0]
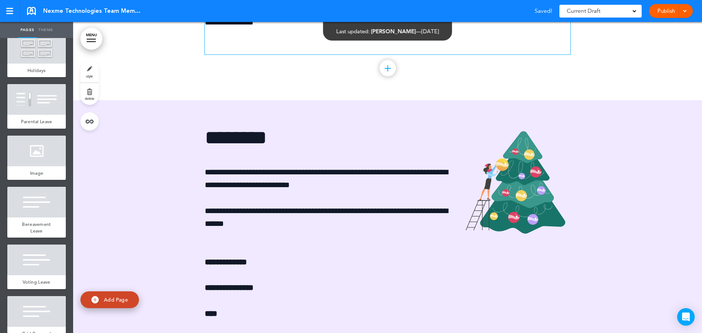
scroll to position [30980, 0]
click at [333, 29] on p "**********" at bounding box center [388, 9] width 366 height 39
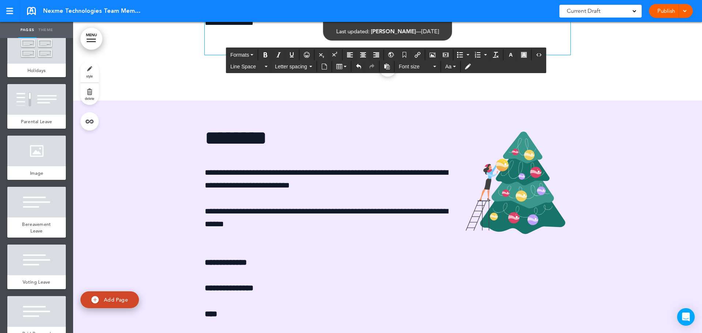
drag, startPoint x: 540, startPoint y: 268, endPoint x: 224, endPoint y: 283, distance: 316.7
click at [224, 29] on p "**********" at bounding box center [388, 9] width 366 height 39
click at [417, 54] on icon "Insert/edit airmason link" at bounding box center [418, 55] width 6 height 6
type input "**********"
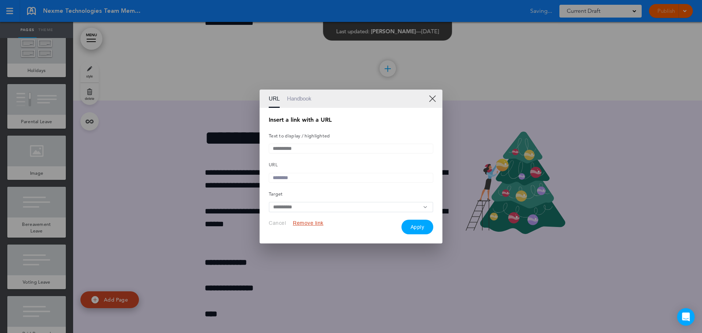
click at [305, 96] on link "Handbook" at bounding box center [299, 99] width 25 height 18
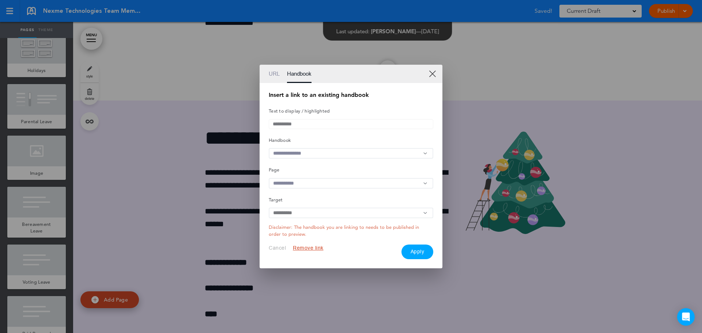
click at [323, 152] on input "text" at bounding box center [351, 153] width 165 height 11
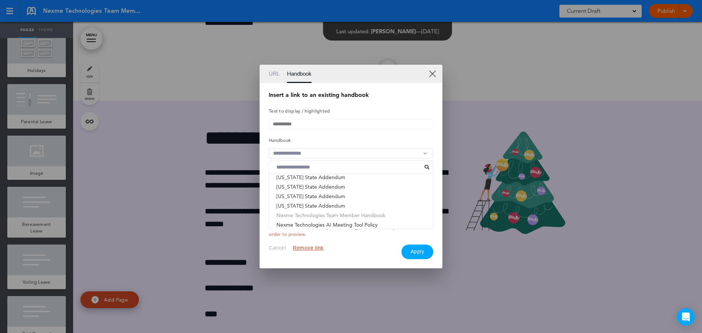
scroll to position [392, 0]
click at [373, 217] on li "Nexme Technologies Flexible Time Off Policy" at bounding box center [351, 215] width 164 height 10
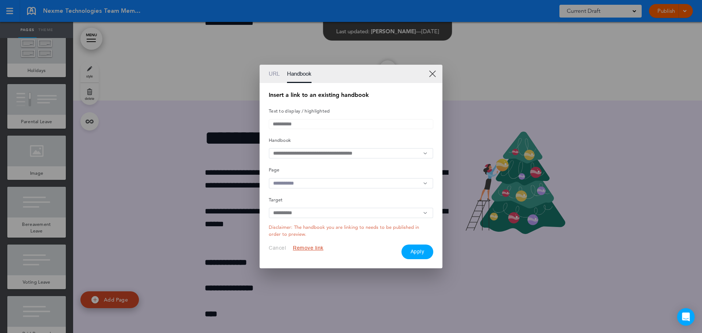
click at [334, 182] on input "text" at bounding box center [351, 183] width 165 height 11
click at [333, 212] on li "Netchex" at bounding box center [351, 209] width 164 height 10
click at [415, 255] on button "Apply" at bounding box center [418, 252] width 32 height 15
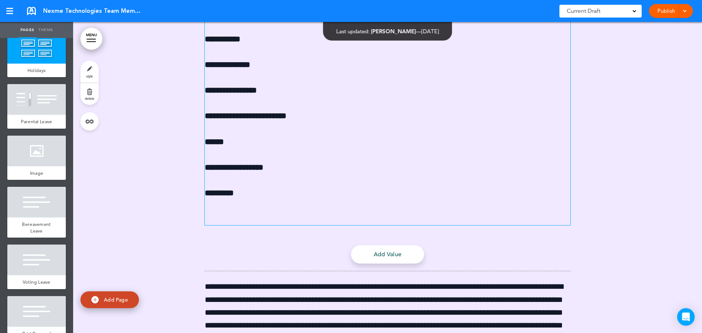
scroll to position [31309, 0]
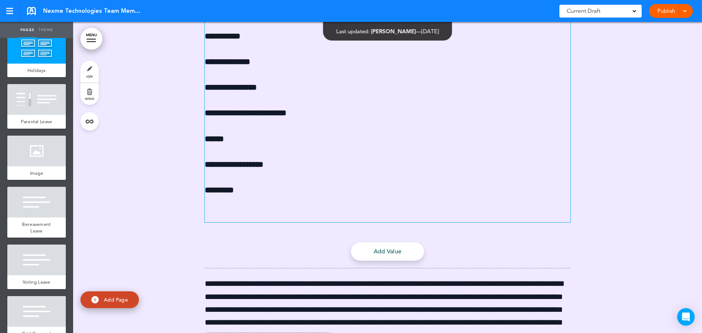
drag, startPoint x: 276, startPoint y: 189, endPoint x: 515, endPoint y: 239, distance: 243.7
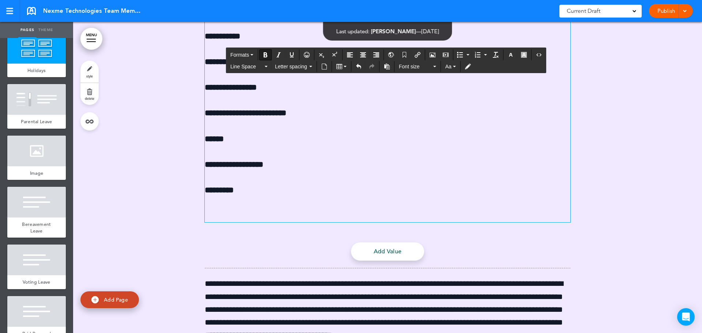
drag, startPoint x: 246, startPoint y: 245, endPoint x: 319, endPoint y: 253, distance: 72.5
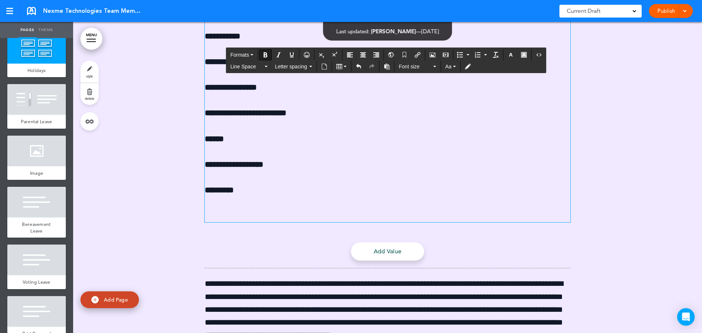
click at [238, 17] on p "***" at bounding box center [388, 10] width 366 height 13
click at [268, 43] on p "**********" at bounding box center [388, 36] width 366 height 13
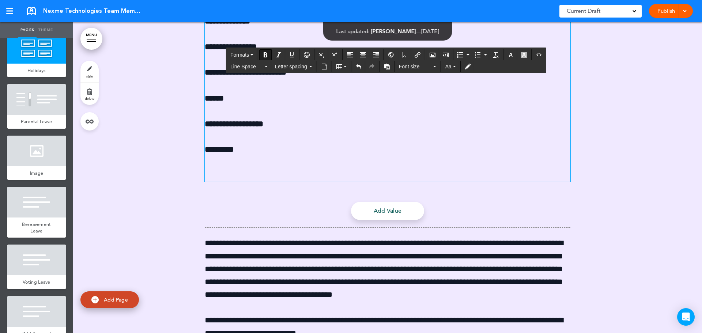
scroll to position [31419, 0]
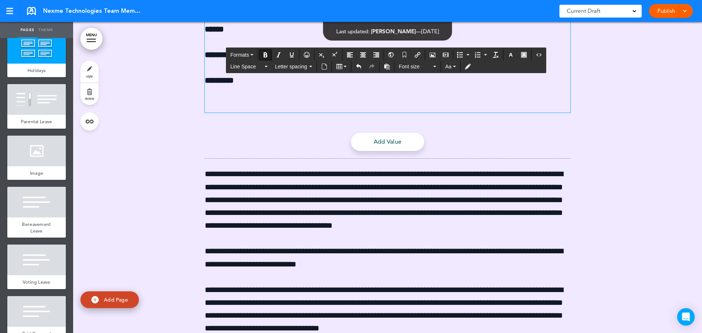
click at [318, 10] on p "**********" at bounding box center [388, 3] width 366 height 13
drag, startPoint x: 236, startPoint y: 291, endPoint x: 358, endPoint y: 287, distance: 121.8
click at [238, 36] on p "******" at bounding box center [388, 29] width 366 height 13
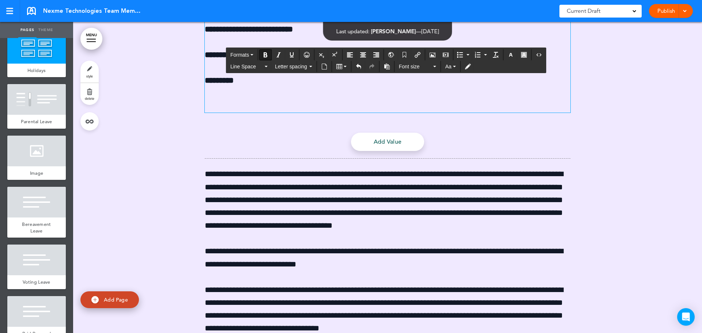
scroll to position [31492, 0]
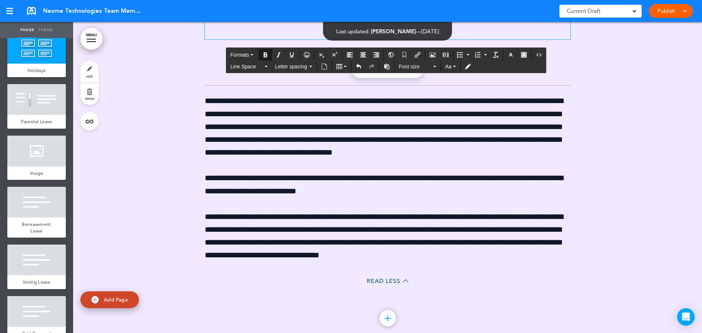
click at [277, 14] on p "*********" at bounding box center [388, 7] width 366 height 13
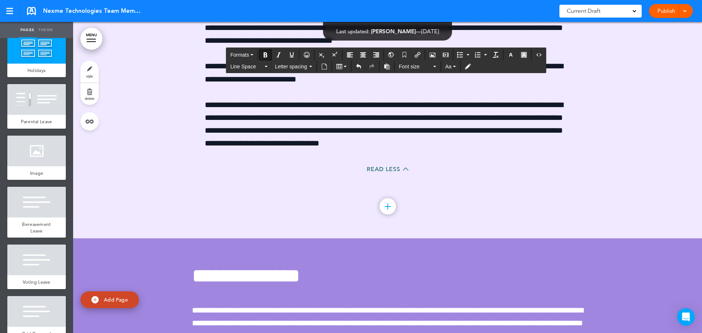
scroll to position [31711, 0]
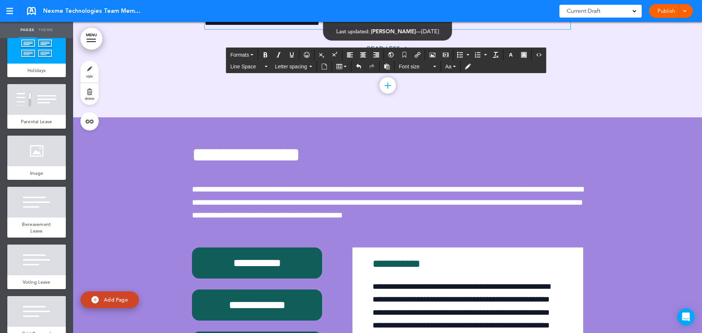
drag, startPoint x: 407, startPoint y: 175, endPoint x: 247, endPoint y: 171, distance: 160.2
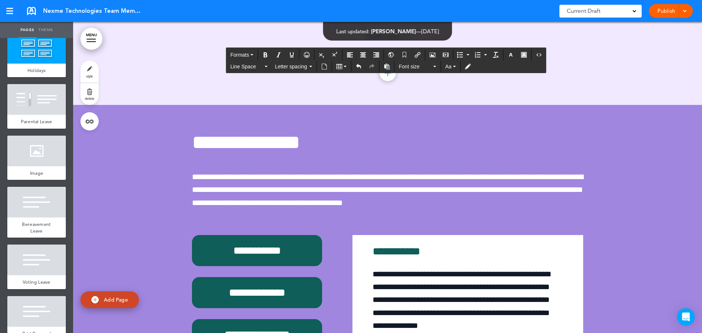
scroll to position [31712, 0]
drag, startPoint x: 339, startPoint y: 204, endPoint x: 189, endPoint y: 187, distance: 150.8
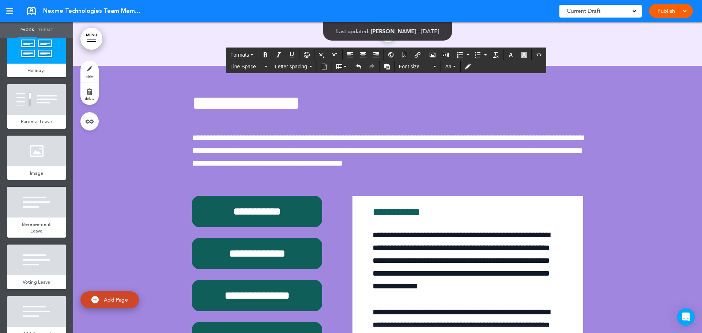
scroll to position [31711, 0]
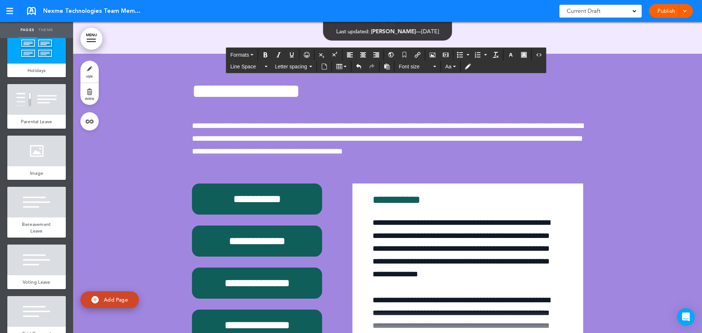
scroll to position [31712, 0]
drag, startPoint x: 565, startPoint y: 218, endPoint x: 199, endPoint y: 193, distance: 367.7
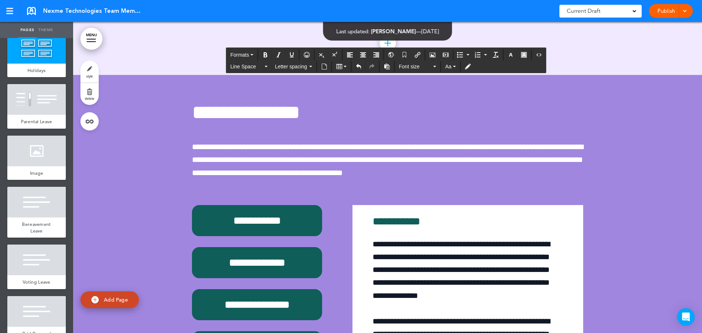
scroll to position [31639, 0]
drag, startPoint x: 276, startPoint y: 239, endPoint x: 188, endPoint y: 210, distance: 92.5
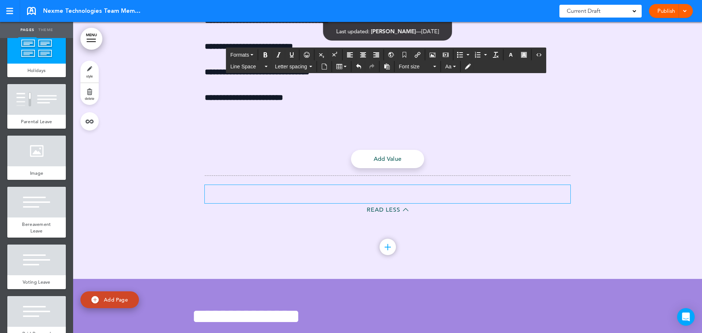
scroll to position [31273, 0]
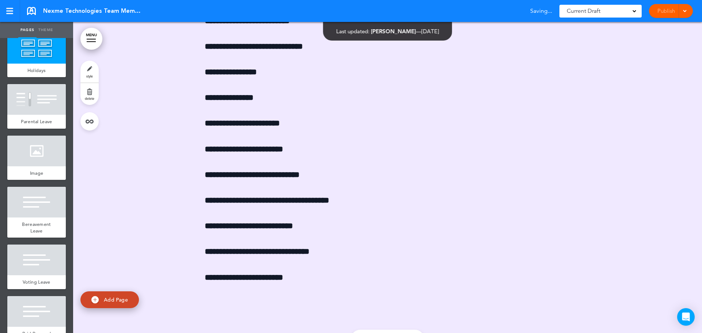
click at [595, 260] on div at bounding box center [387, 132] width 629 height 651
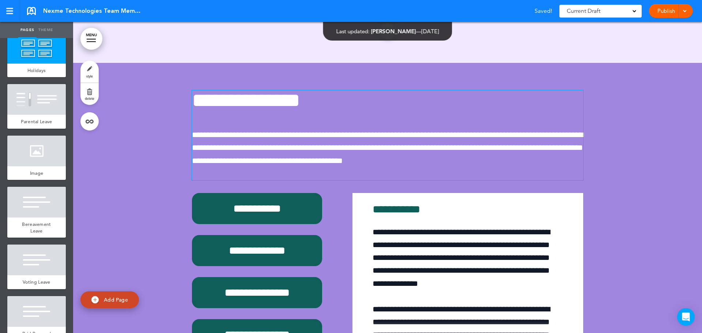
scroll to position [31749, 0]
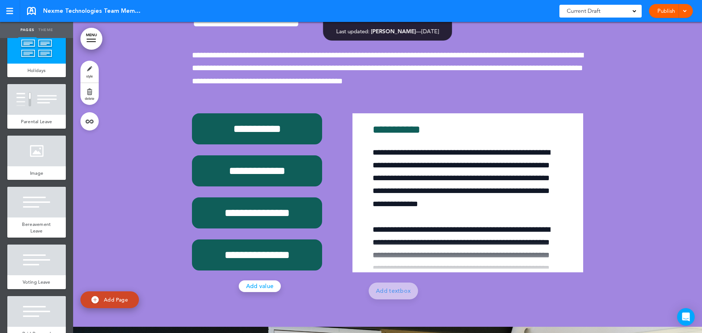
drag, startPoint x: 427, startPoint y: 222, endPoint x: 573, endPoint y: 246, distance: 148.7
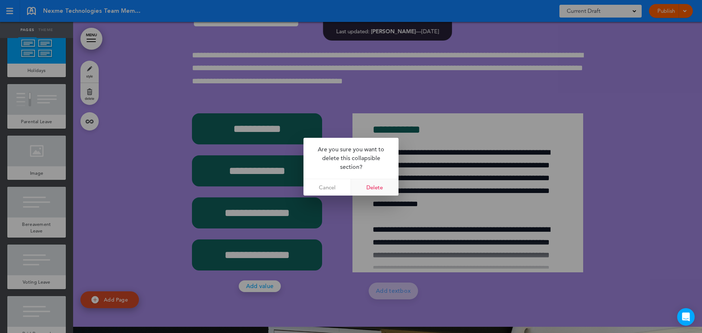
click at [383, 189] on link "Delete" at bounding box center [375, 187] width 48 height 16
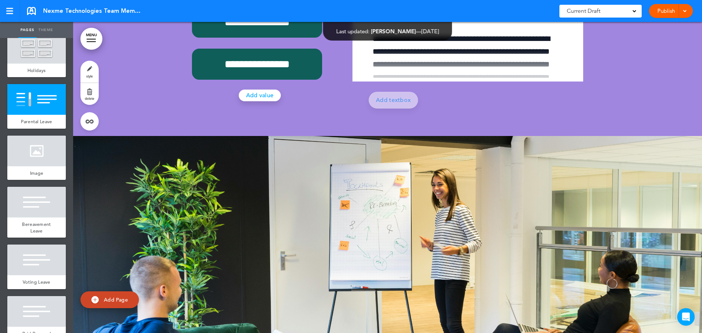
scroll to position [31968, 0]
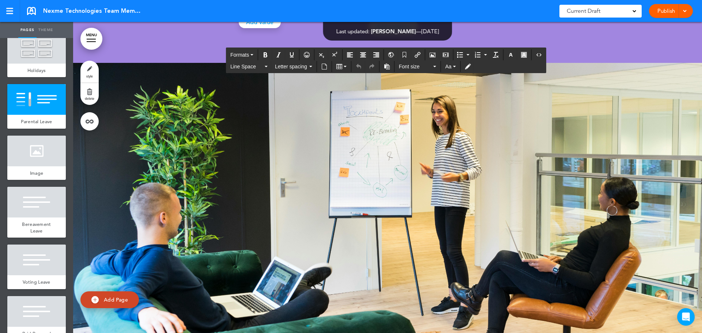
drag, startPoint x: 524, startPoint y: 200, endPoint x: 443, endPoint y: 199, distance: 80.8
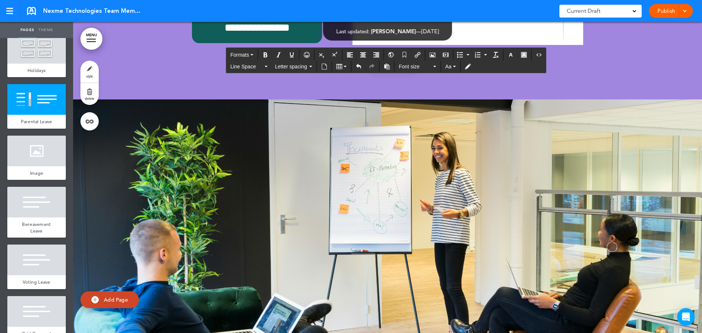
scroll to position [73, 0]
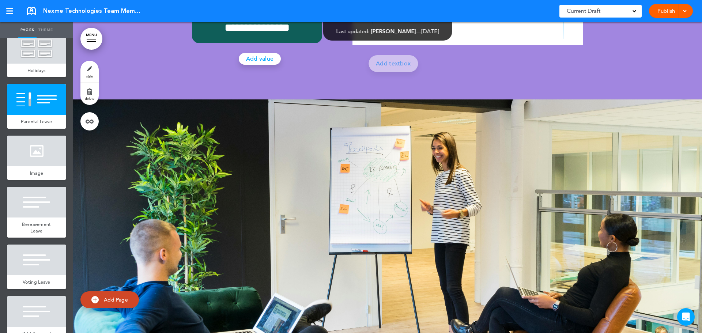
scroll to position [91, 0]
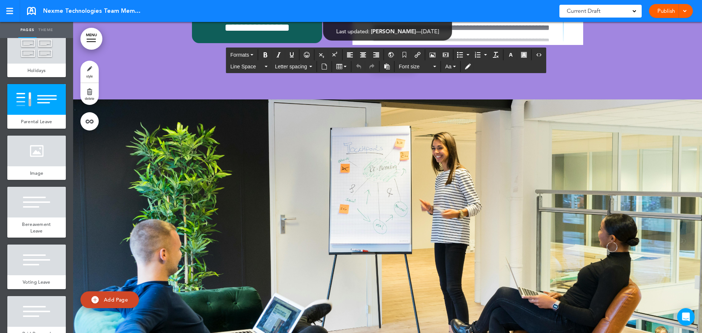
drag, startPoint x: 462, startPoint y: 163, endPoint x: 369, endPoint y: 168, distance: 92.6
drag, startPoint x: 461, startPoint y: 160, endPoint x: 368, endPoint y: 165, distance: 93.4
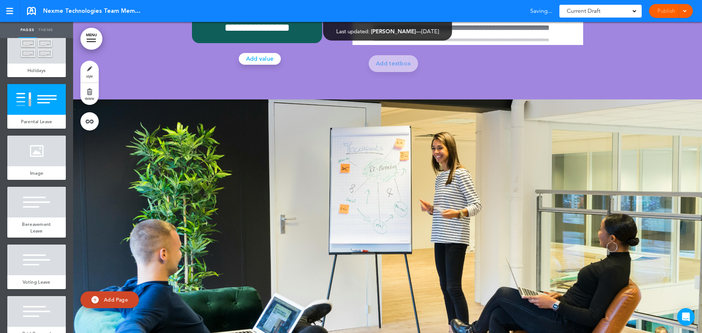
click at [296, 43] on div "**********" at bounding box center [257, 27] width 130 height 31
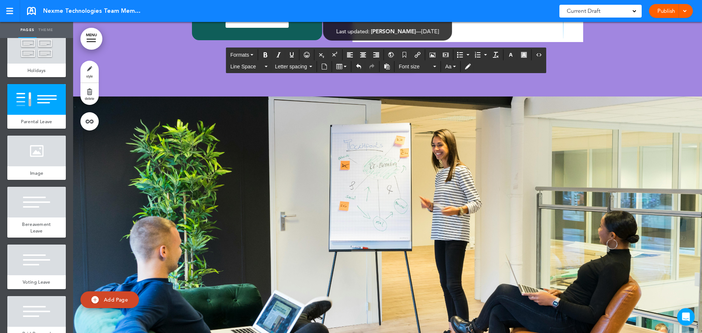
scroll to position [31932, 0]
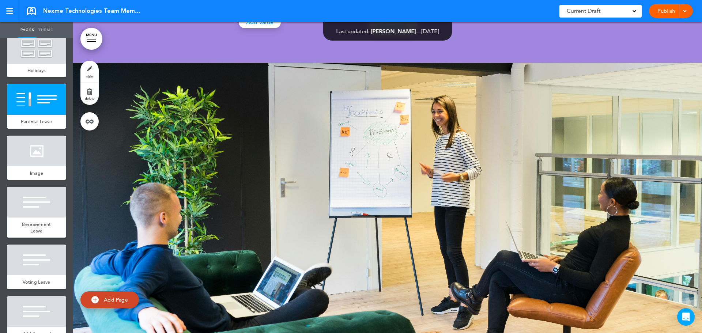
scroll to position [73, 0]
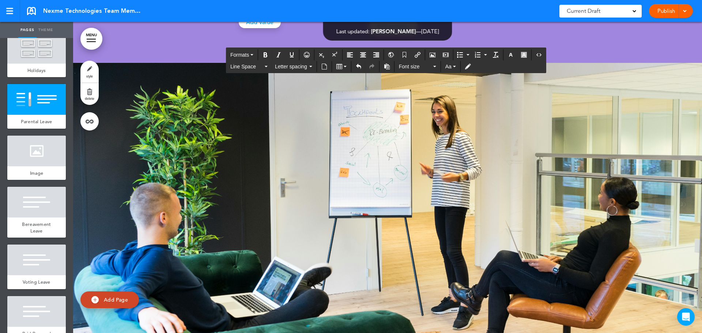
click at [265, 54] on icon "Bold" at bounding box center [266, 55] width 6 height 6
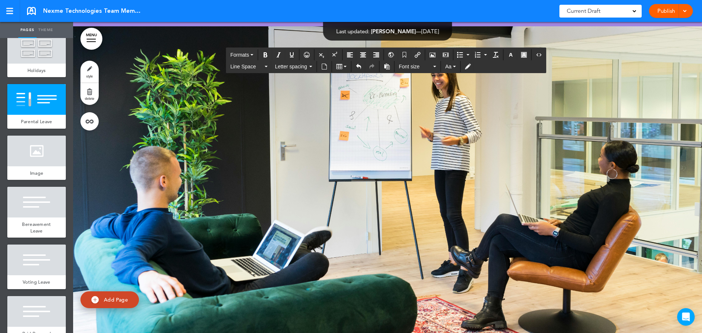
scroll to position [110, 0]
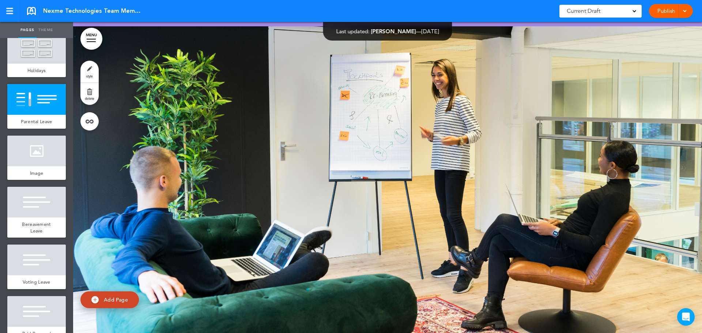
scroll to position [0, 0]
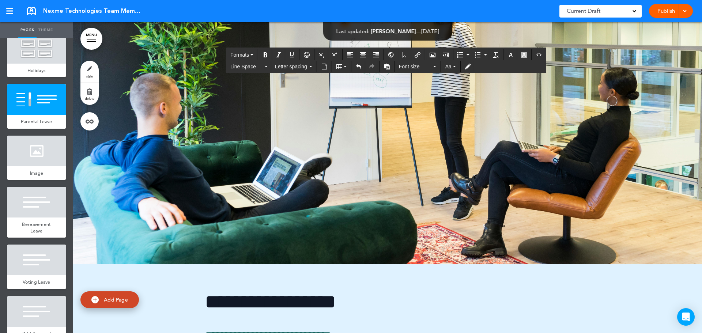
scroll to position [32041, 0]
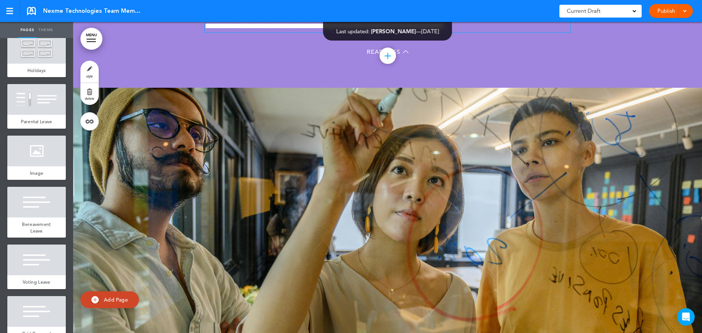
scroll to position [34199, 0]
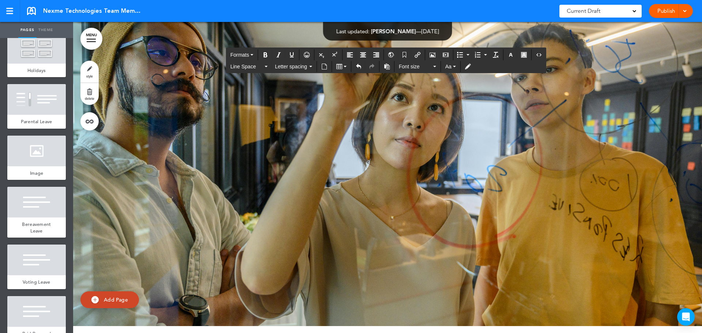
scroll to position [34199, 0]
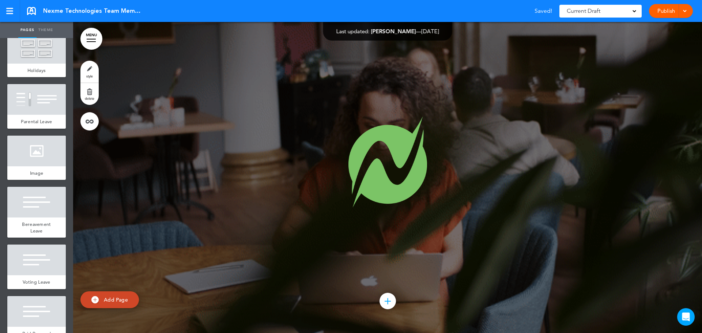
scroll to position [35410, 0]
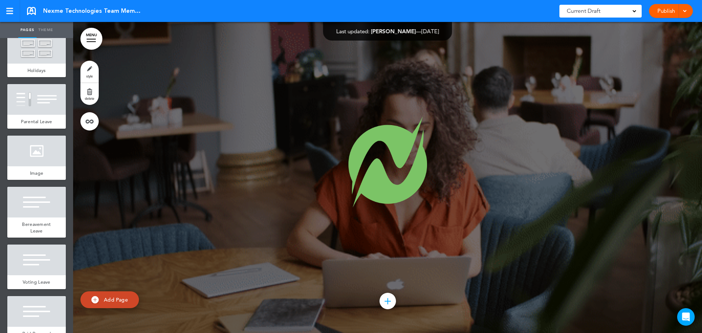
click at [687, 6] on div at bounding box center [683, 11] width 7 height 14
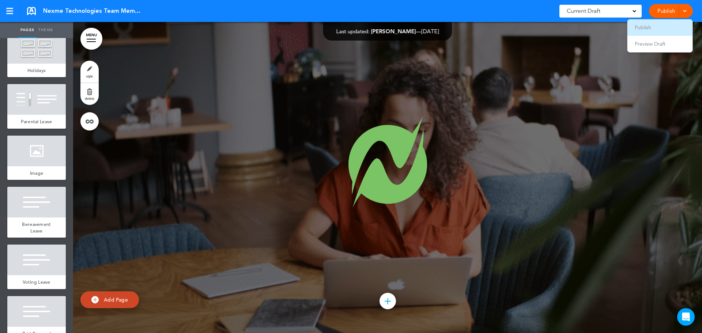
click at [643, 27] on span "Publish" at bounding box center [643, 27] width 16 height 7
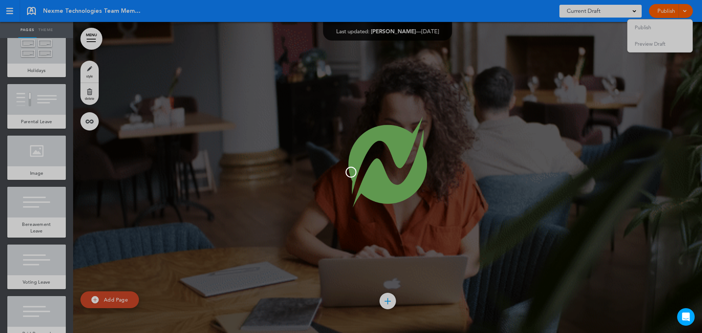
scroll to position [0, 0]
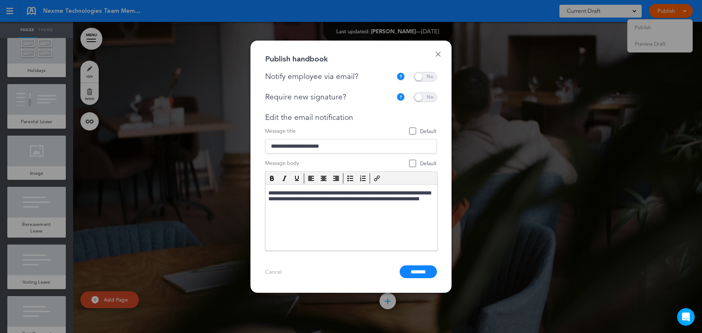
click at [428, 76] on span at bounding box center [425, 77] width 23 height 10
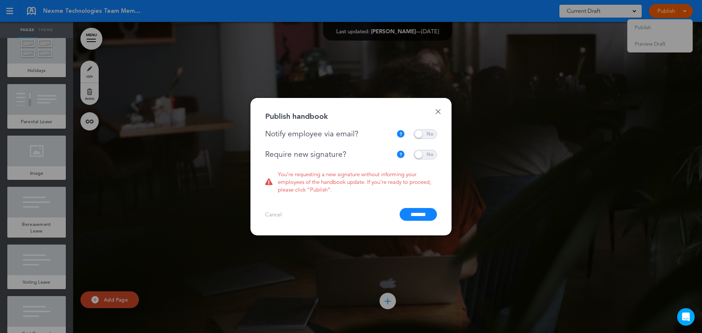
click at [429, 154] on span at bounding box center [425, 155] width 23 height 10
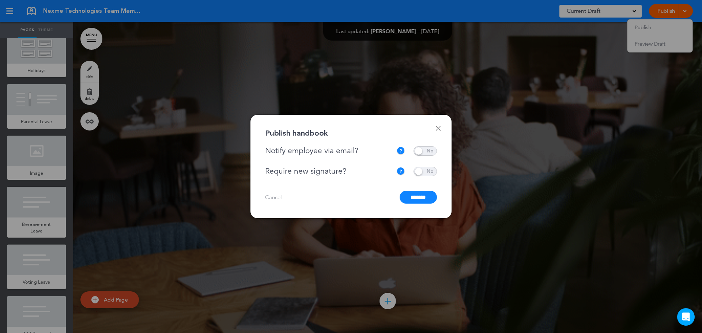
click at [418, 199] on input "*******" at bounding box center [418, 197] width 37 height 13
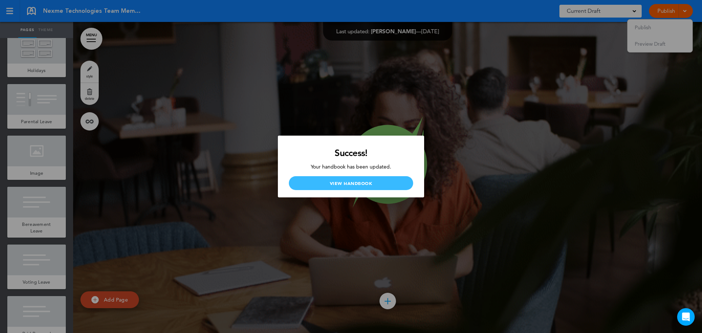
click at [345, 187] on link "View Handbook" at bounding box center [351, 183] width 124 height 14
